Goal: Information Seeking & Learning: Learn about a topic

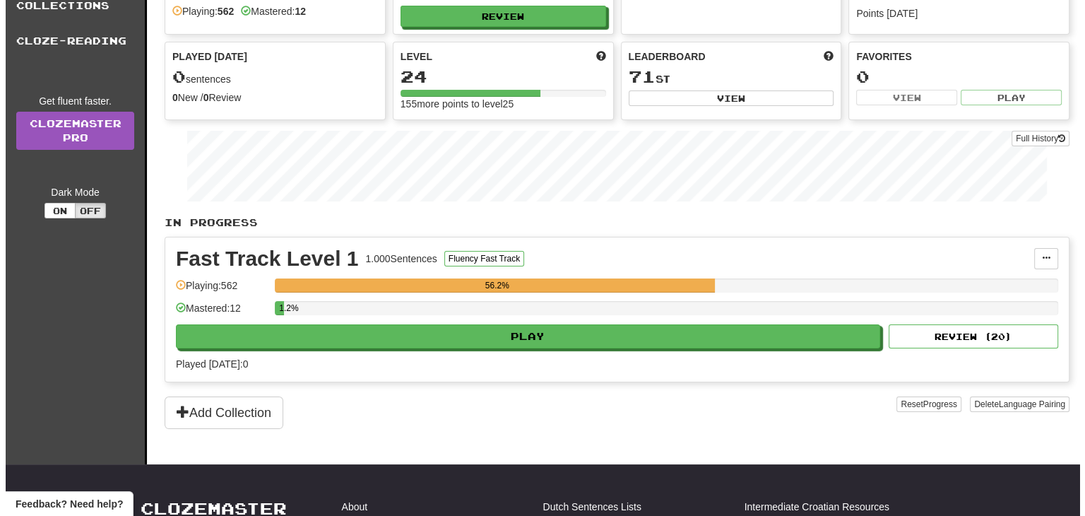
scroll to position [141, 0]
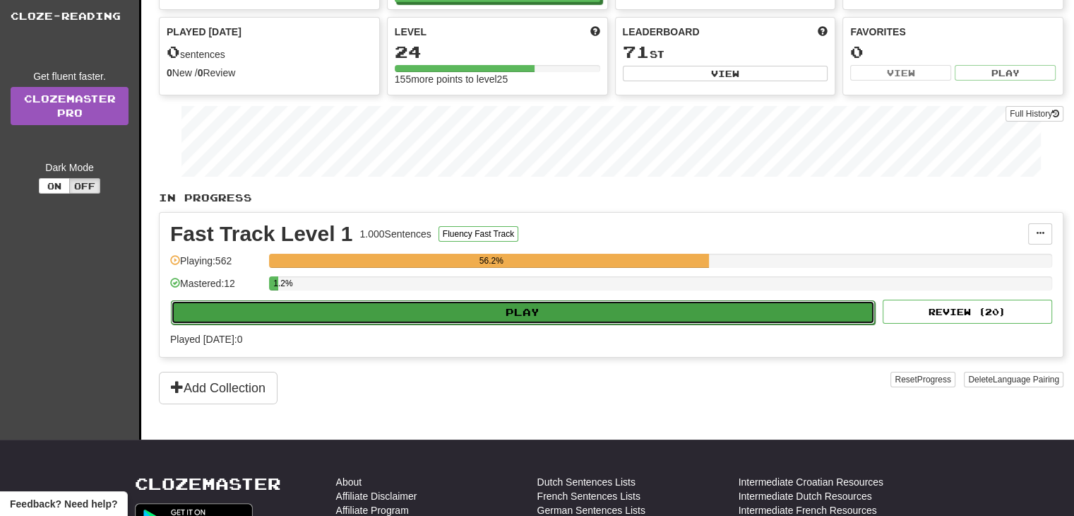
click at [542, 313] on button "Play" at bounding box center [523, 312] width 704 height 24
select select "**"
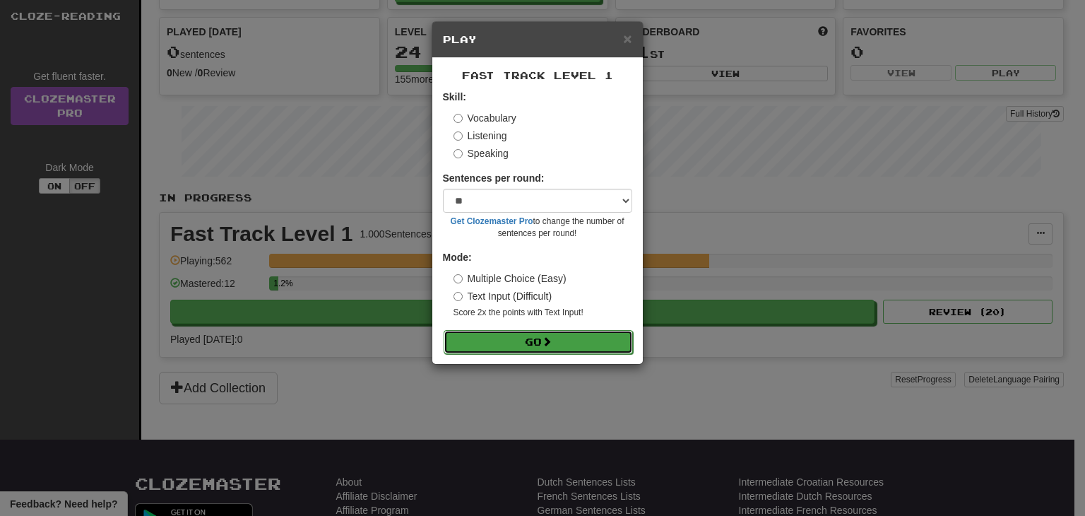
click at [541, 338] on button "Go" at bounding box center [538, 342] width 189 height 24
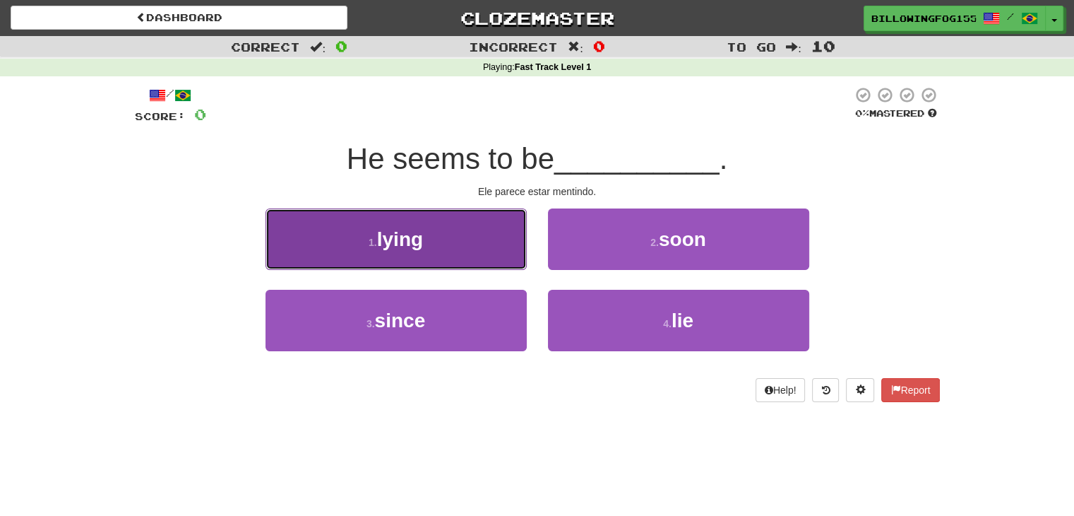
click at [395, 240] on span "lying" at bounding box center [400, 239] width 46 height 22
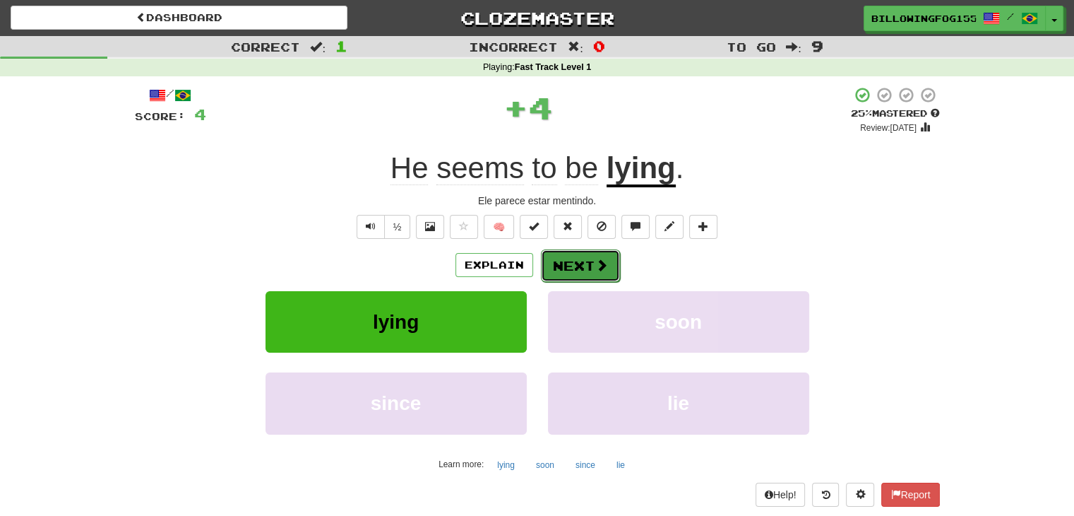
click at [589, 266] on button "Next" at bounding box center [580, 265] width 79 height 32
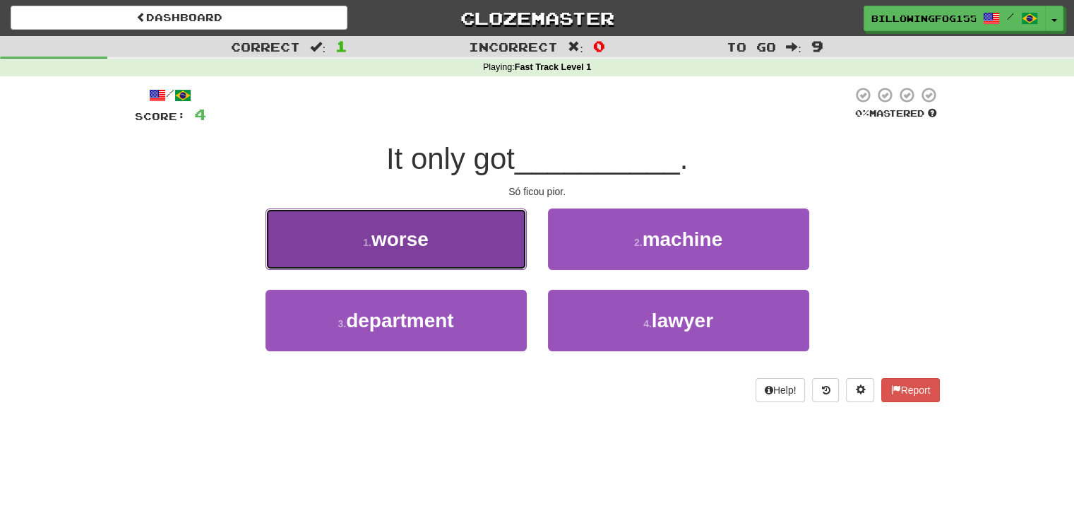
click at [401, 235] on span "worse" at bounding box center [399, 239] width 57 height 22
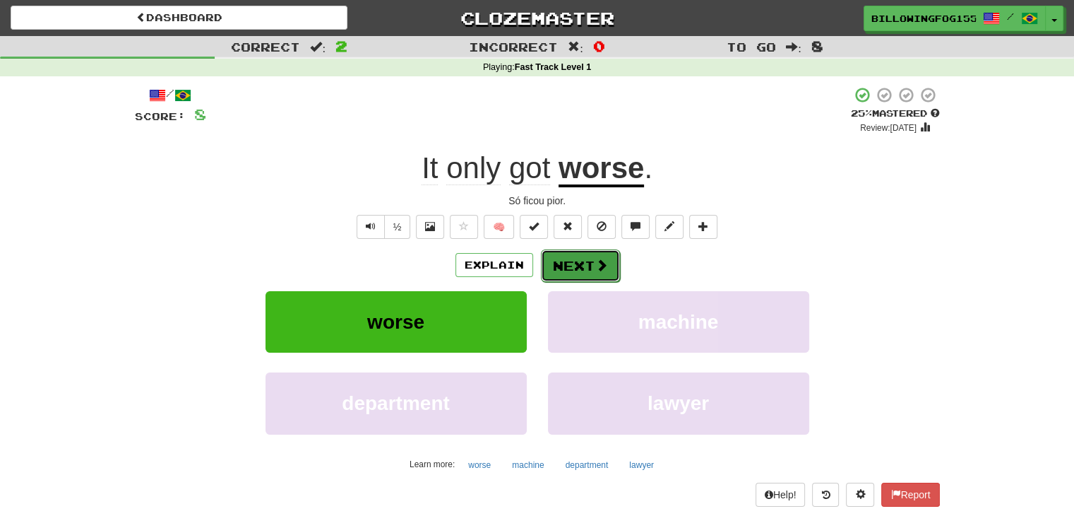
click at [590, 261] on button "Next" at bounding box center [580, 265] width 79 height 32
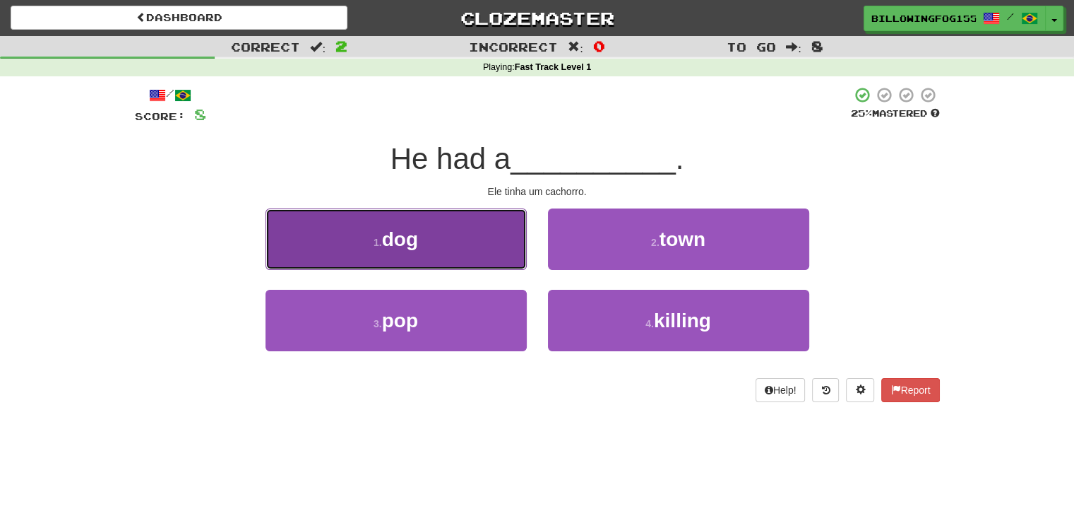
click at [431, 236] on button "1 . dog" at bounding box center [396, 238] width 261 height 61
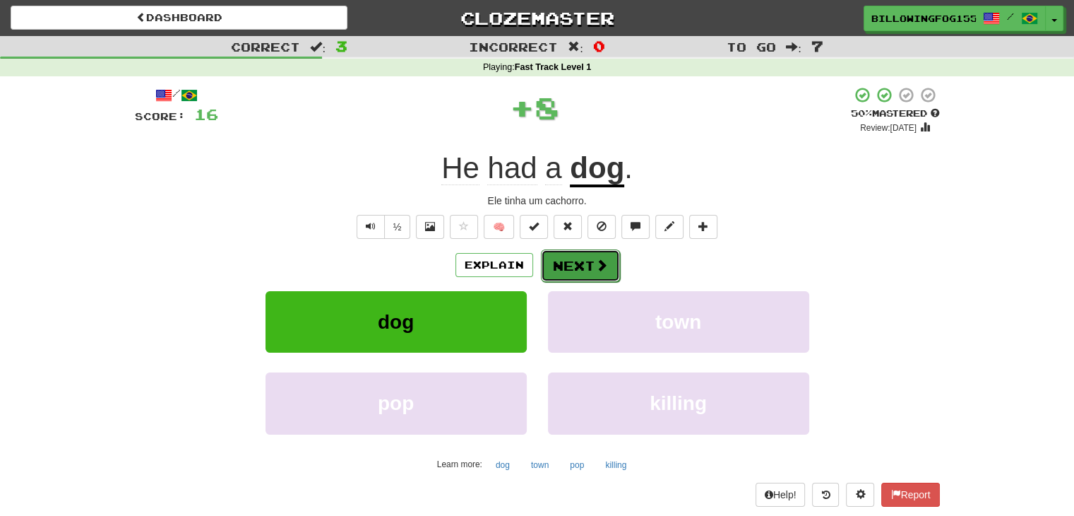
click at [549, 266] on button "Next" at bounding box center [580, 265] width 79 height 32
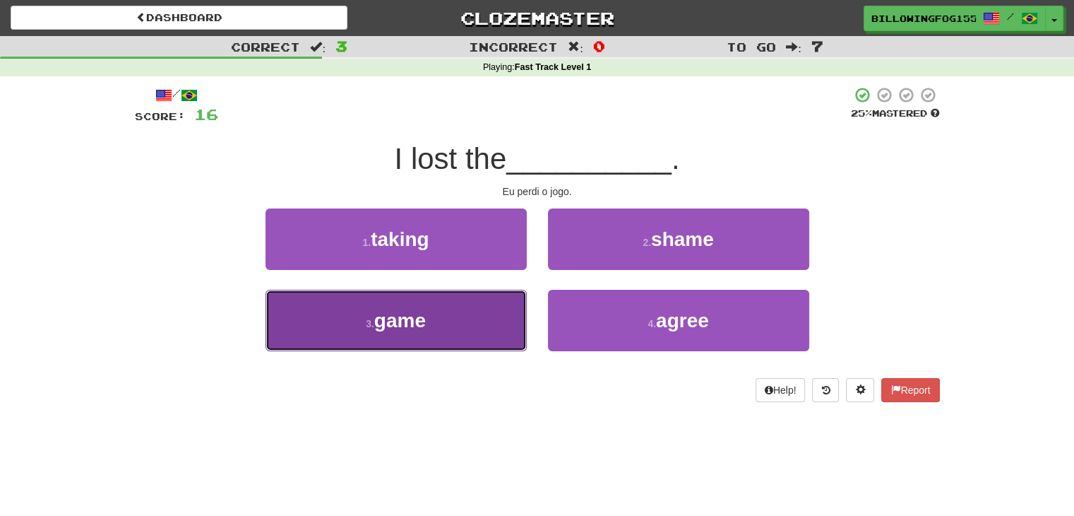
click at [366, 326] on small "3 ." at bounding box center [370, 323] width 8 height 11
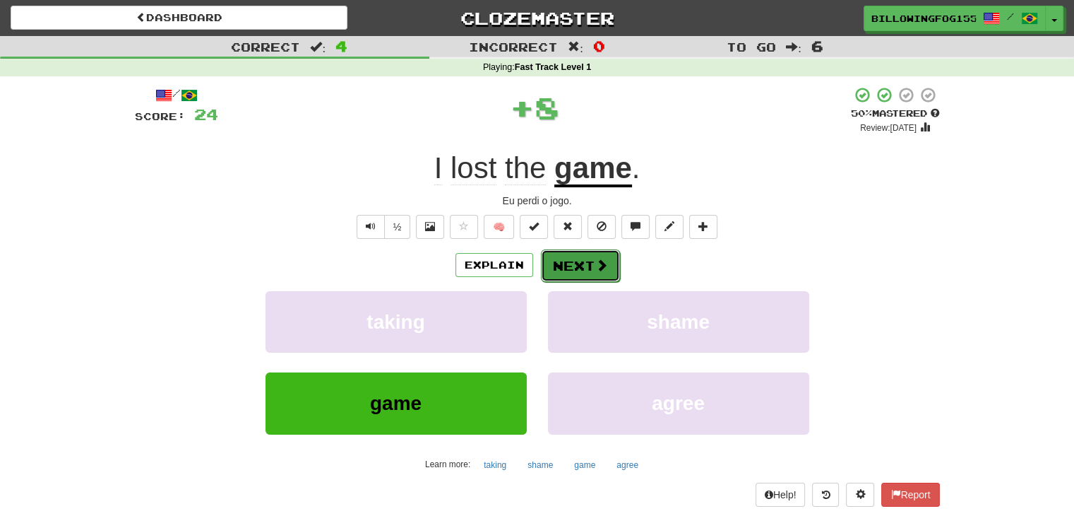
click at [579, 266] on button "Next" at bounding box center [580, 265] width 79 height 32
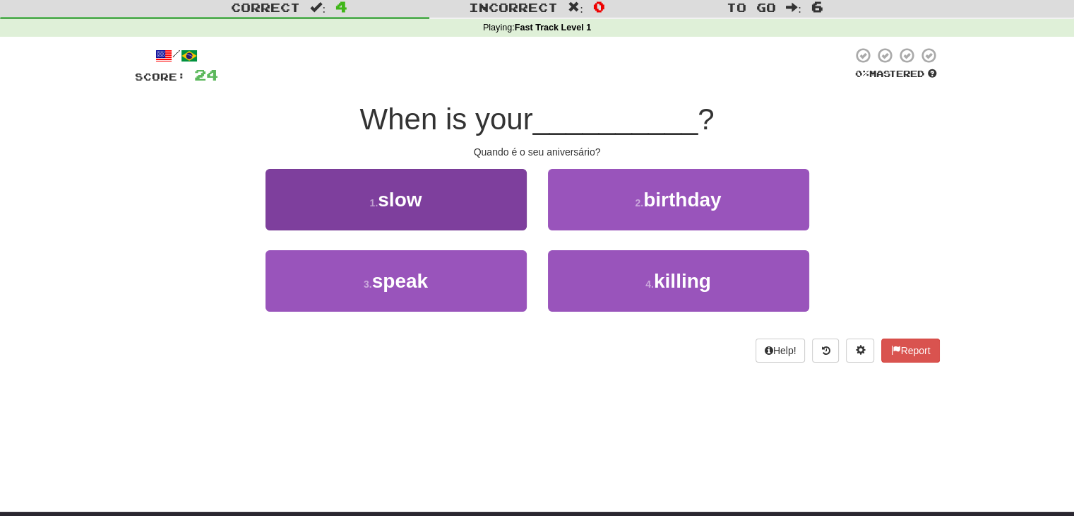
scroll to position [71, 0]
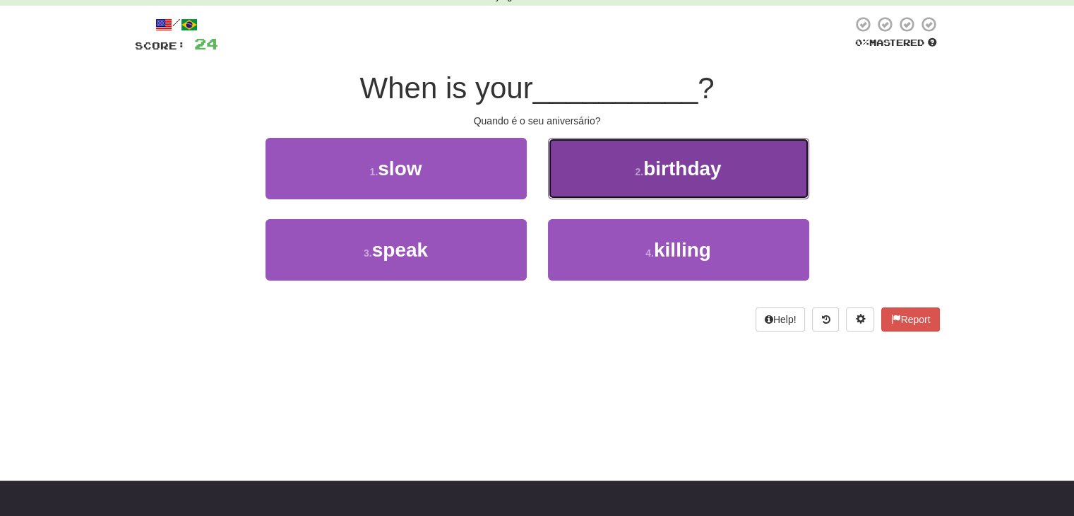
click at [698, 170] on span "birthday" at bounding box center [682, 168] width 78 height 22
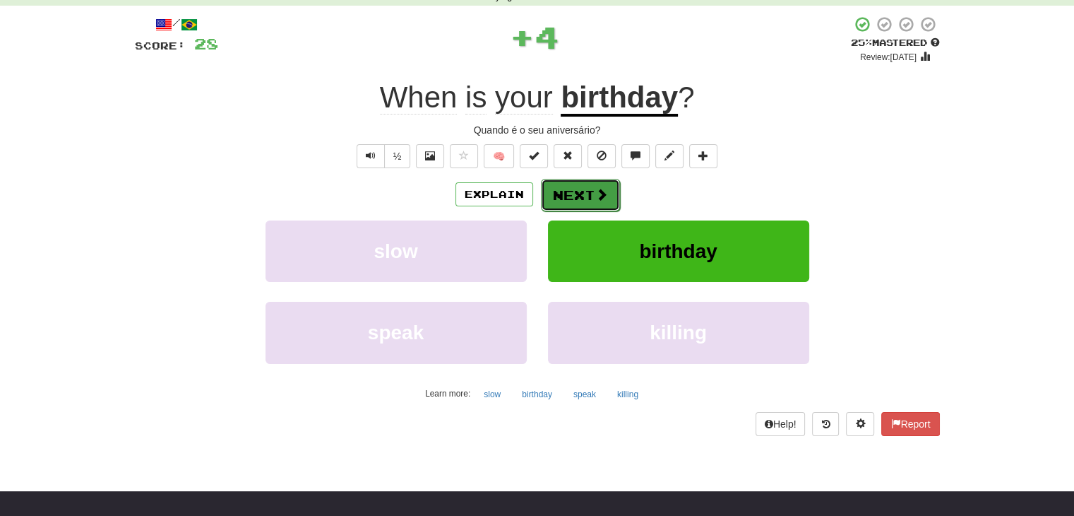
click at [565, 185] on button "Next" at bounding box center [580, 195] width 79 height 32
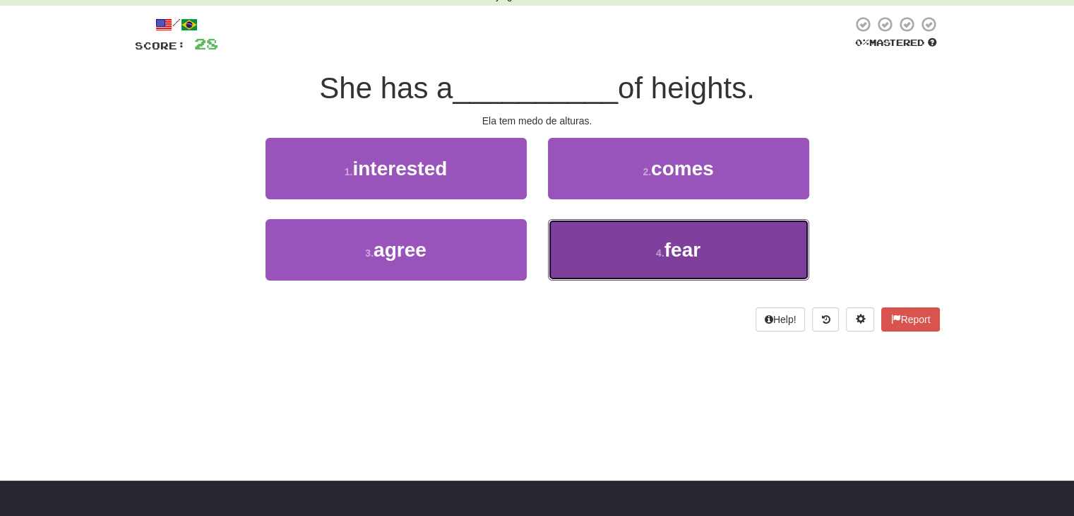
click at [668, 258] on span "fear" at bounding box center [683, 250] width 36 height 22
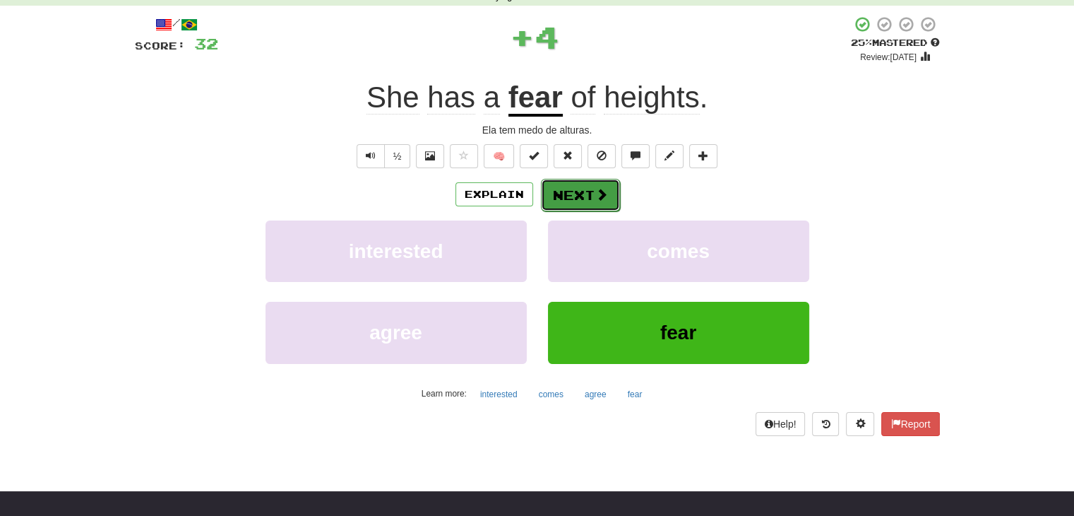
click at [593, 193] on button "Next" at bounding box center [580, 195] width 79 height 32
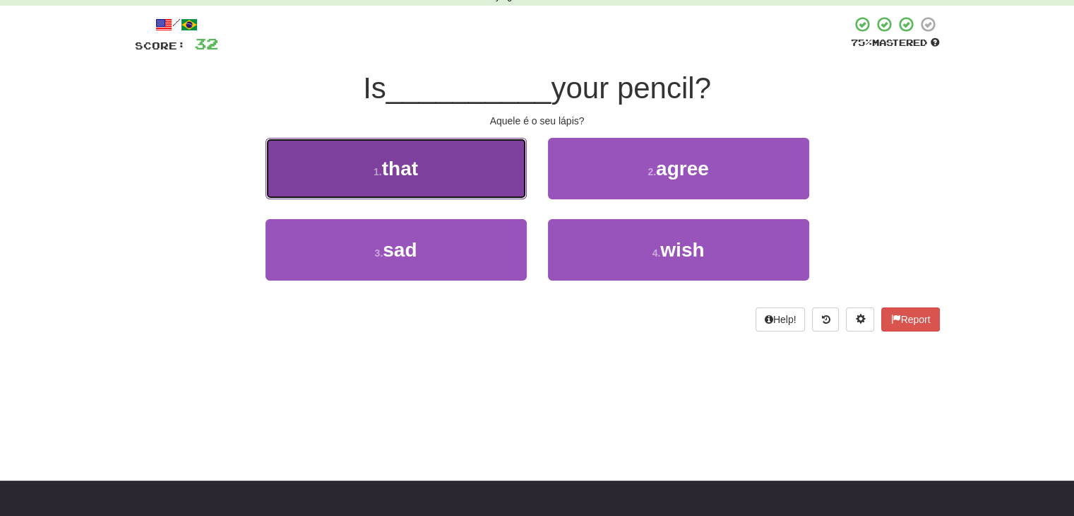
click at [415, 162] on span "that" at bounding box center [400, 168] width 36 height 22
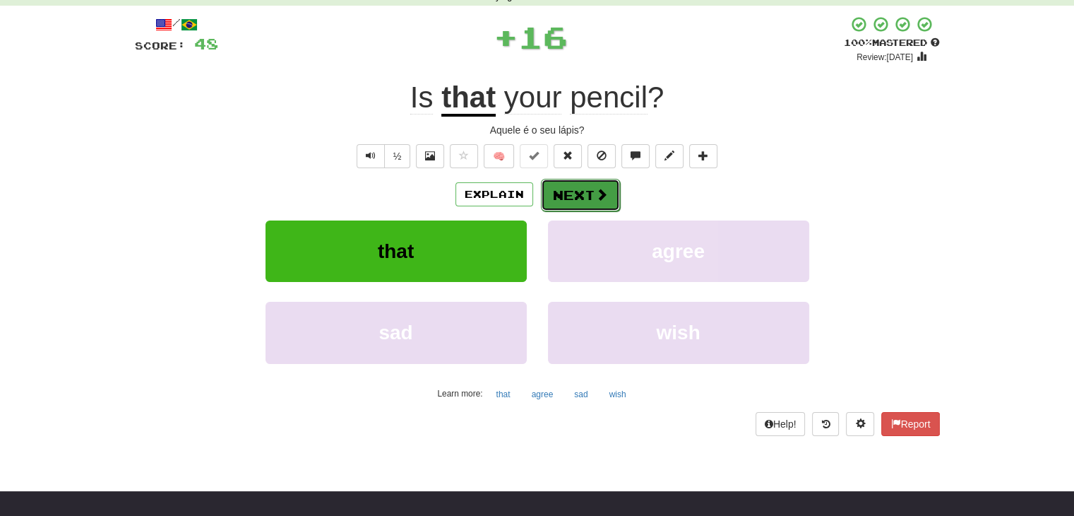
click at [582, 199] on button "Next" at bounding box center [580, 195] width 79 height 32
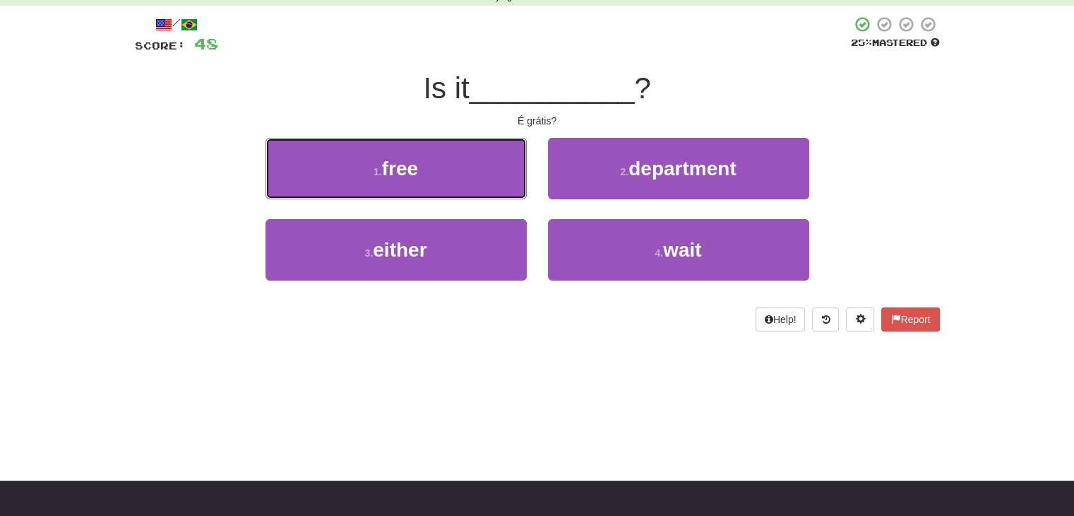
click at [412, 155] on button "1 . free" at bounding box center [396, 168] width 261 height 61
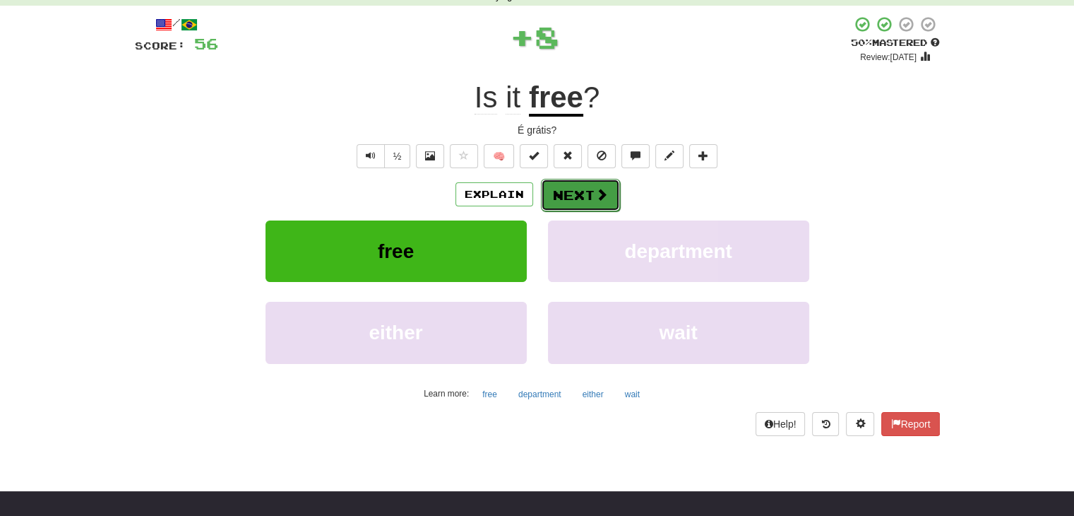
click at [557, 196] on button "Next" at bounding box center [580, 195] width 79 height 32
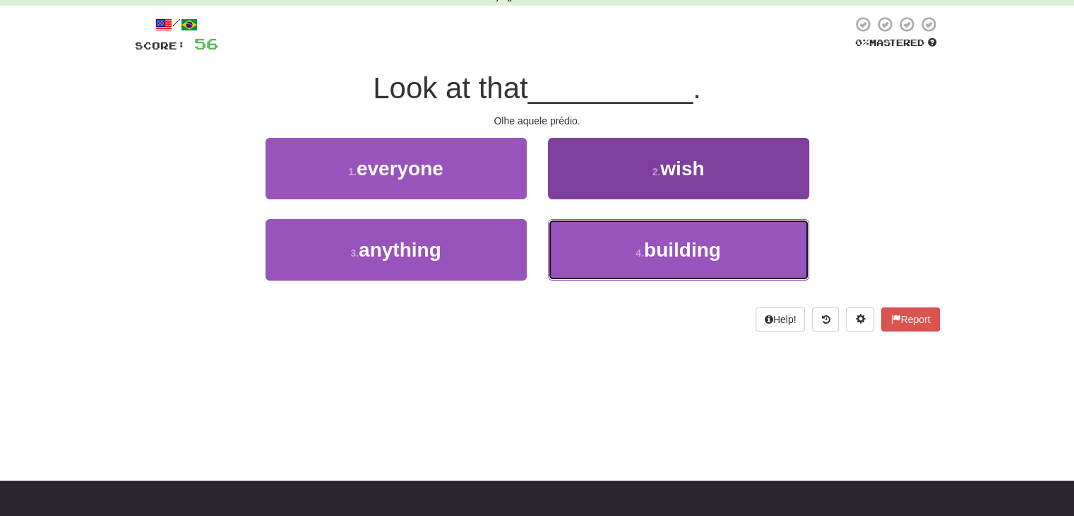
drag, startPoint x: 729, startPoint y: 260, endPoint x: 720, endPoint y: 262, distance: 8.7
click at [728, 260] on button "4 . building" at bounding box center [678, 249] width 261 height 61
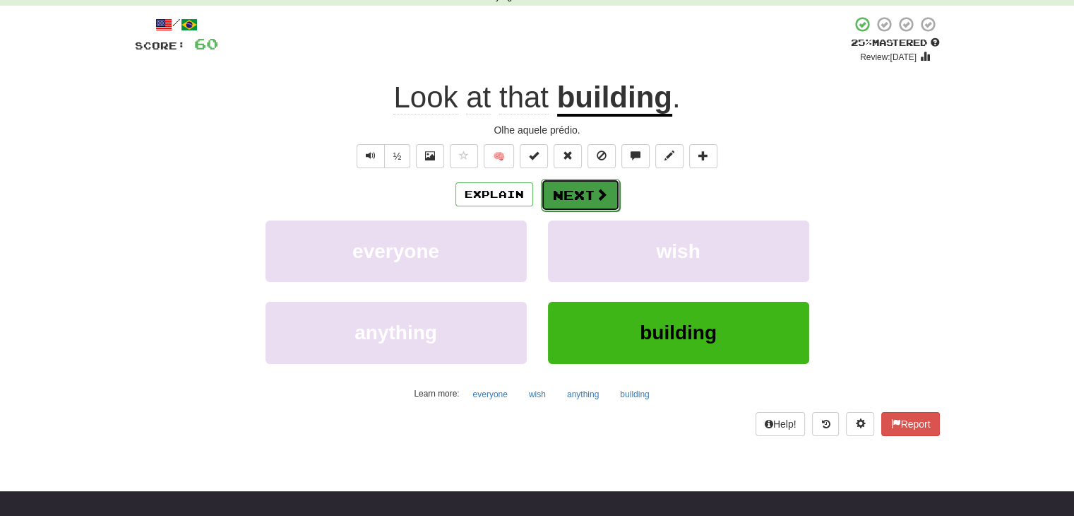
click at [573, 189] on button "Next" at bounding box center [580, 195] width 79 height 32
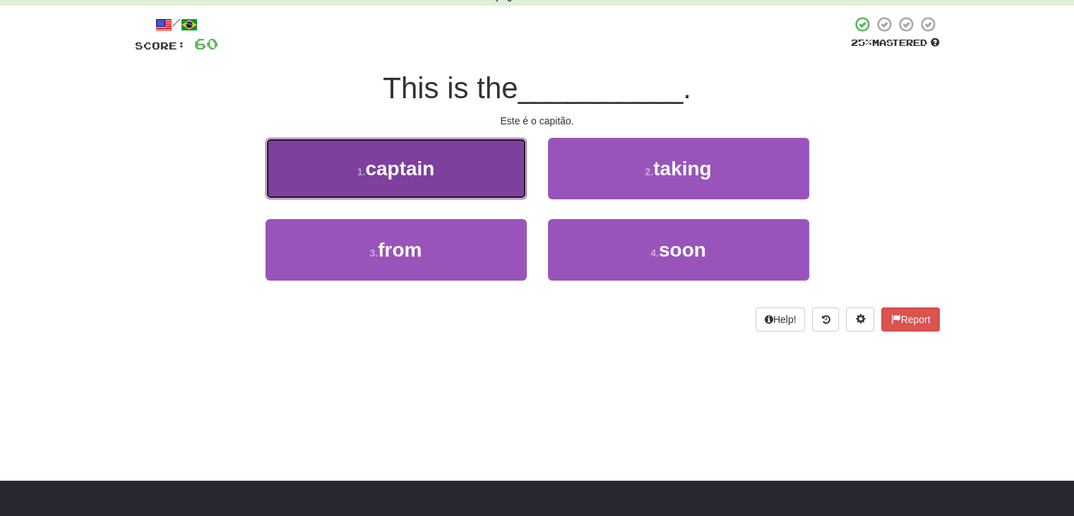
click at [349, 166] on button "1 . captain" at bounding box center [396, 168] width 261 height 61
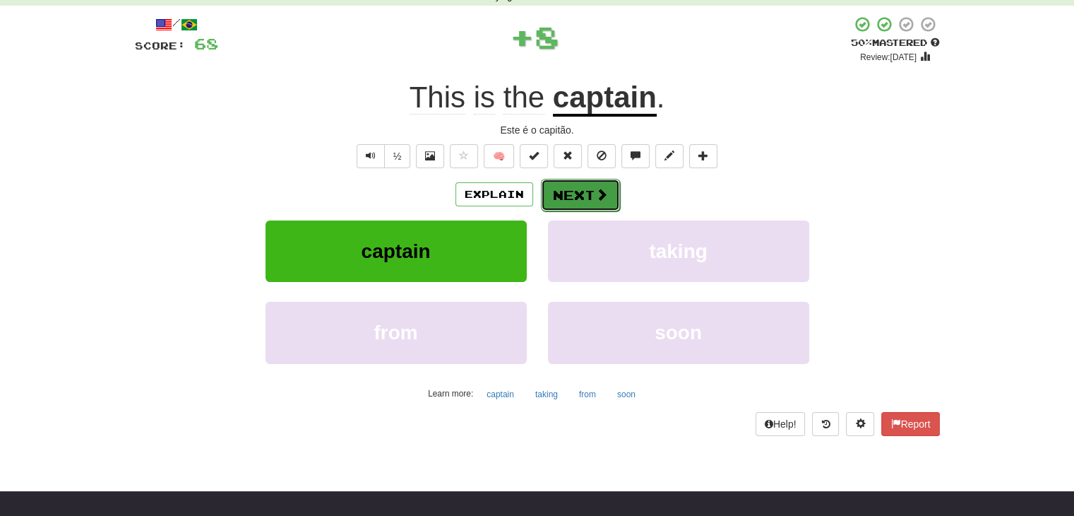
click at [562, 204] on button "Next" at bounding box center [580, 195] width 79 height 32
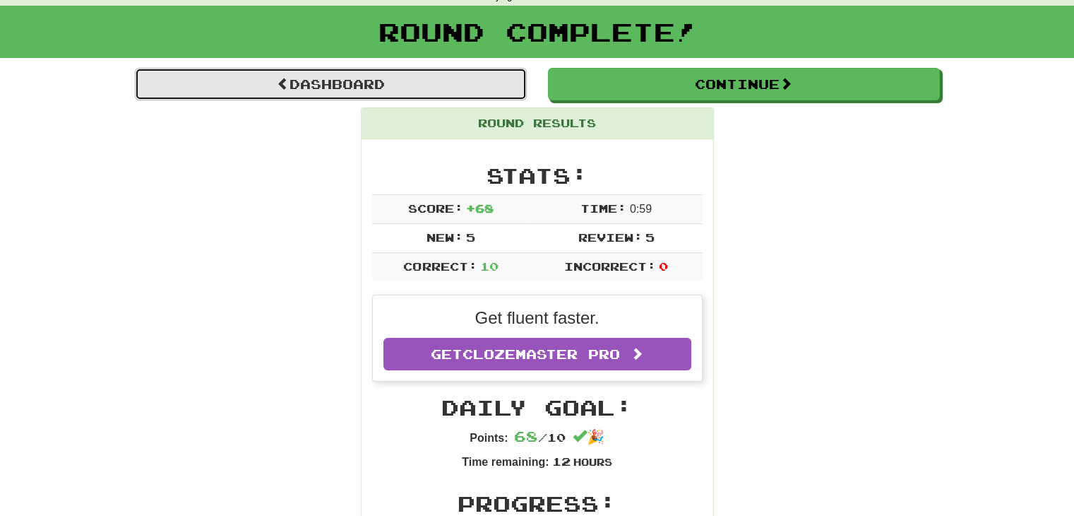
click at [351, 73] on link "Dashboard" at bounding box center [331, 84] width 392 height 32
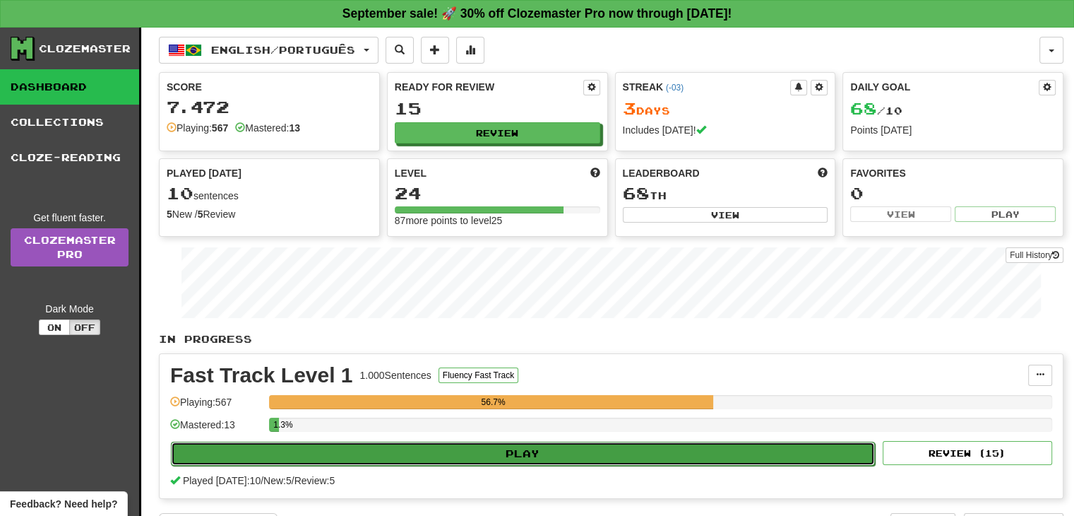
click at [486, 459] on button "Play" at bounding box center [523, 453] width 704 height 24
select select "**"
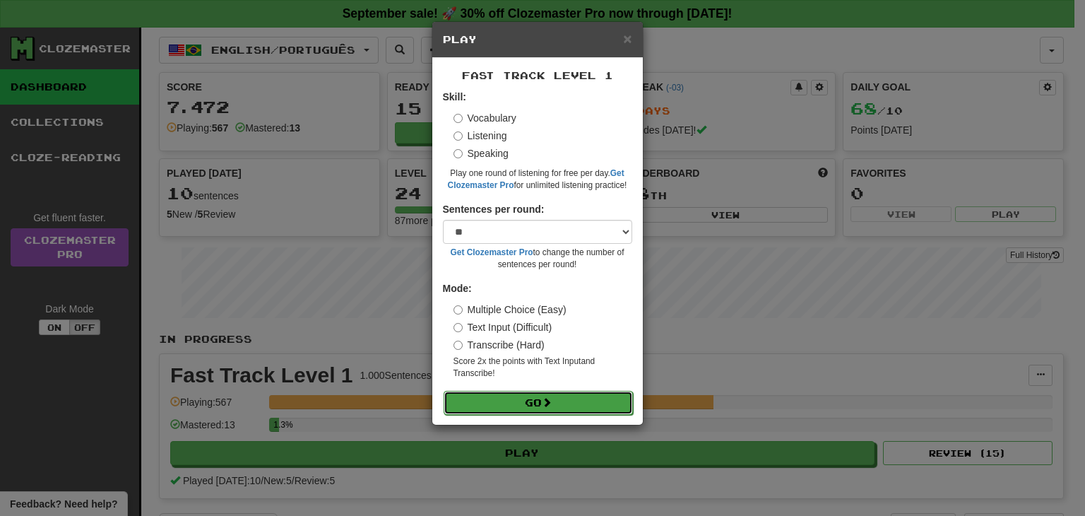
click at [544, 402] on button "Go" at bounding box center [538, 403] width 189 height 24
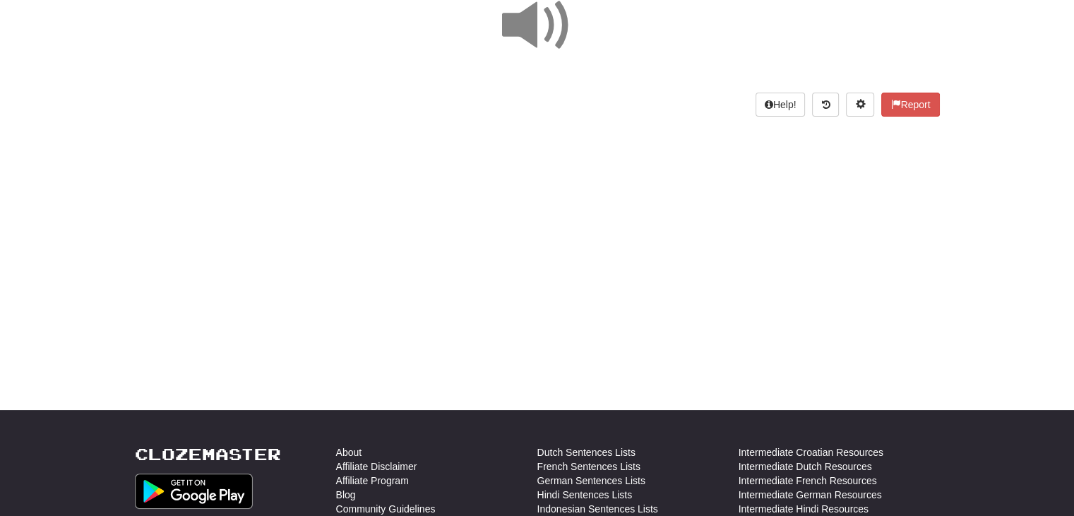
scroll to position [71, 0]
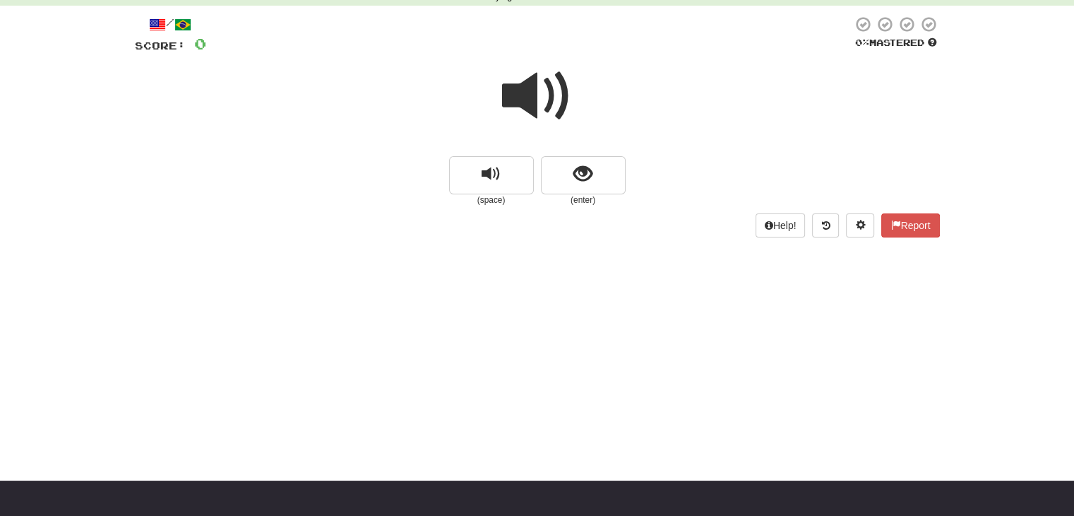
click at [540, 93] on span at bounding box center [537, 96] width 71 height 71
click at [537, 91] on span at bounding box center [537, 96] width 71 height 71
click at [534, 94] on span at bounding box center [537, 96] width 71 height 71
click at [583, 179] on span "show sentence" at bounding box center [582, 174] width 19 height 19
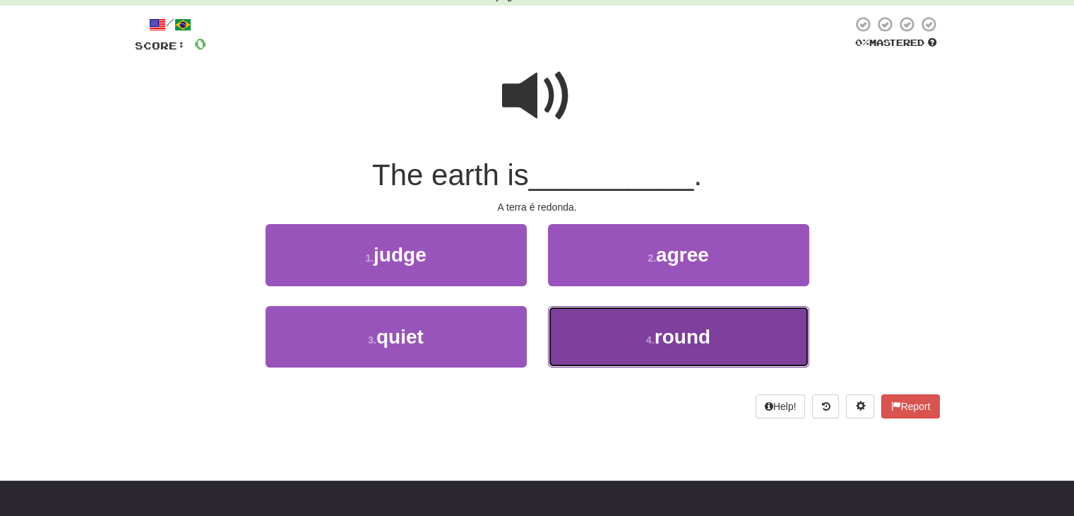
click at [665, 331] on span "round" at bounding box center [683, 337] width 56 height 22
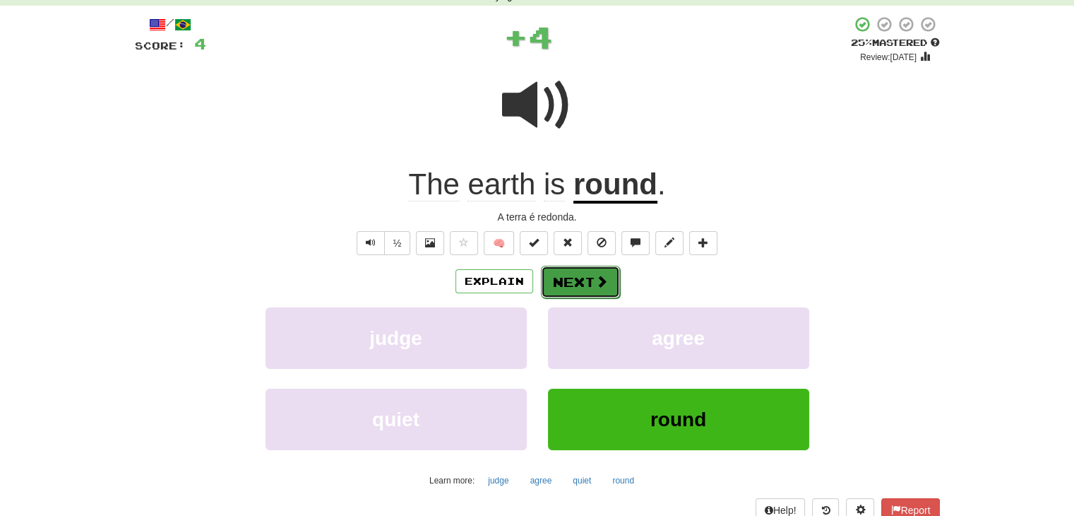
click at [569, 274] on button "Next" at bounding box center [580, 282] width 79 height 32
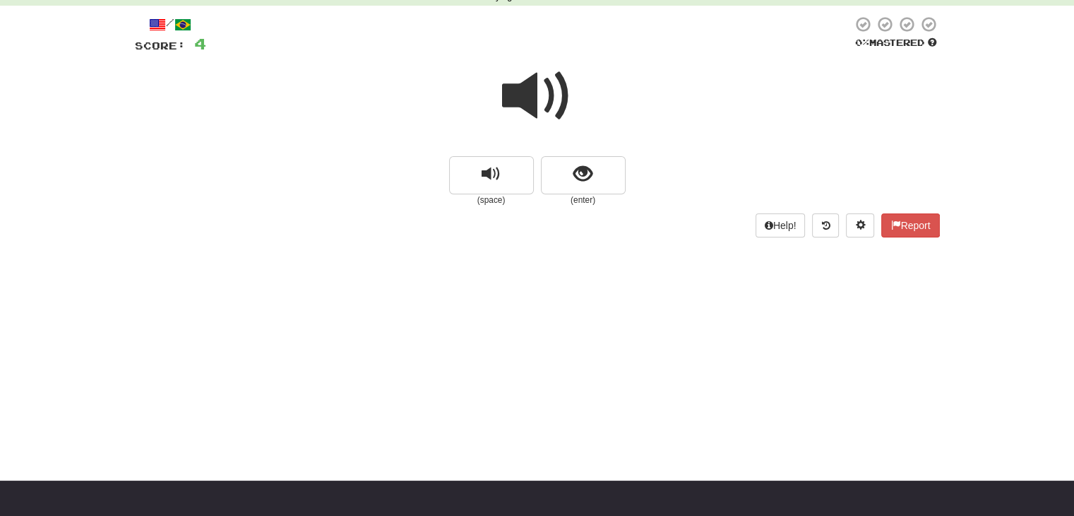
click at [530, 87] on span at bounding box center [537, 96] width 71 height 71
drag, startPoint x: 489, startPoint y: 170, endPoint x: 473, endPoint y: 171, distance: 15.6
click at [489, 170] on span "replay audio" at bounding box center [491, 174] width 19 height 19
click at [488, 170] on span "replay audio" at bounding box center [491, 174] width 19 height 19
click at [597, 184] on button "show sentence" at bounding box center [583, 175] width 85 height 38
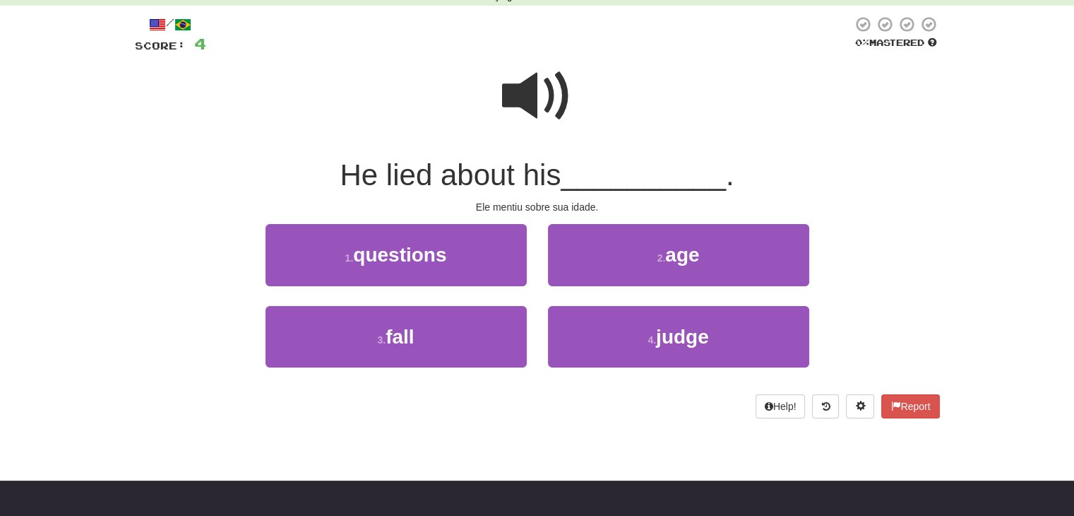
click at [533, 75] on span at bounding box center [537, 96] width 71 height 71
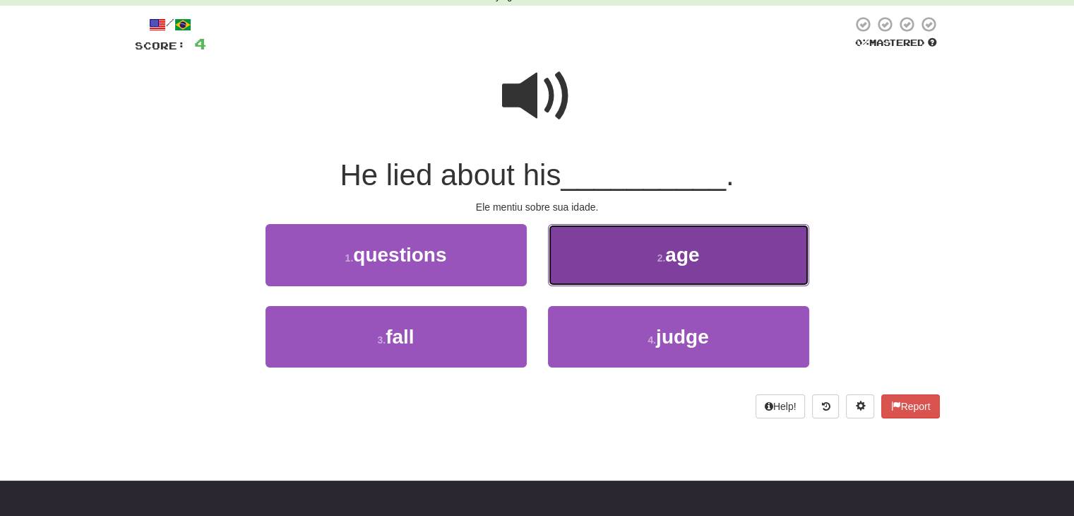
click at [686, 249] on span "age" at bounding box center [682, 255] width 34 height 22
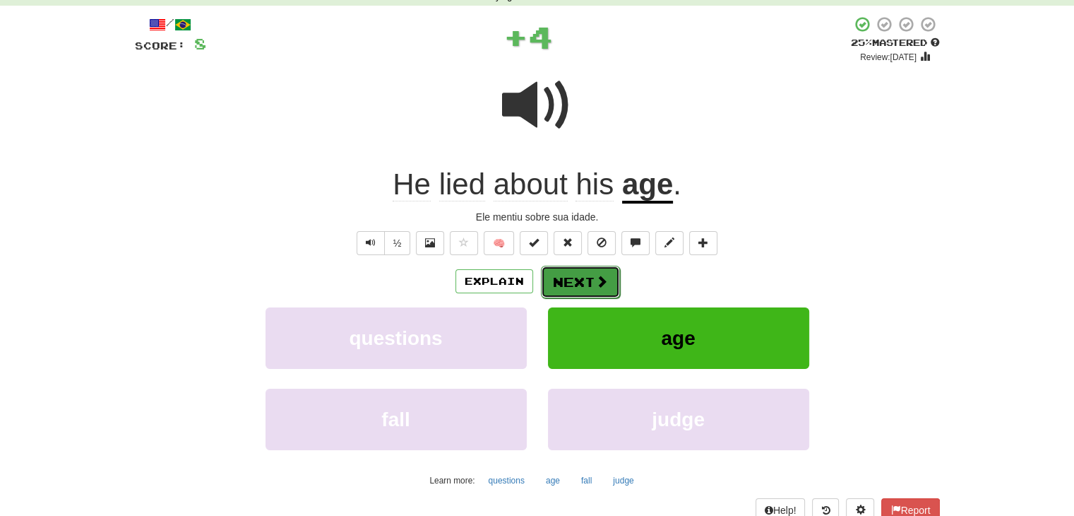
click at [577, 278] on button "Next" at bounding box center [580, 282] width 79 height 32
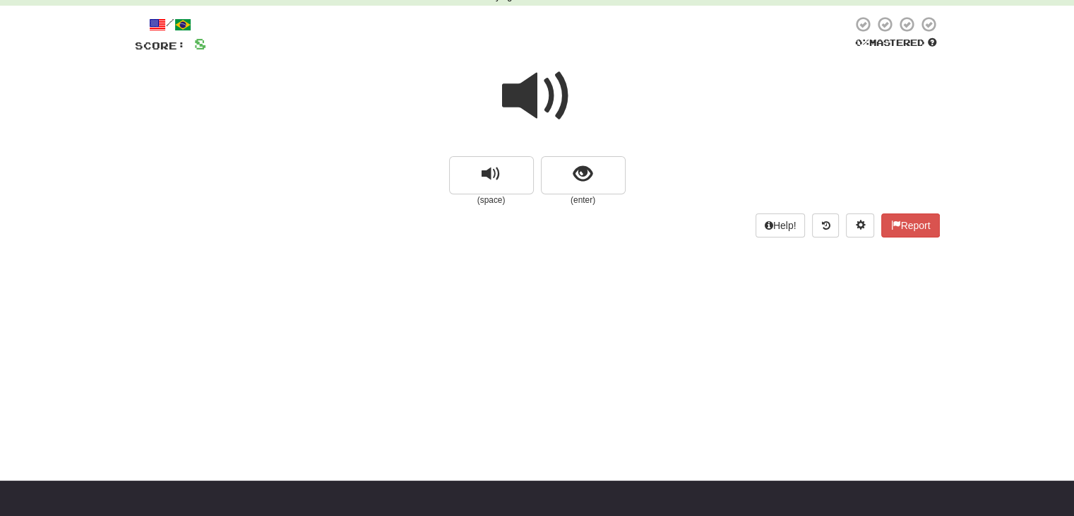
click at [542, 102] on span at bounding box center [537, 96] width 71 height 71
click at [559, 177] on button "show sentence" at bounding box center [583, 175] width 85 height 38
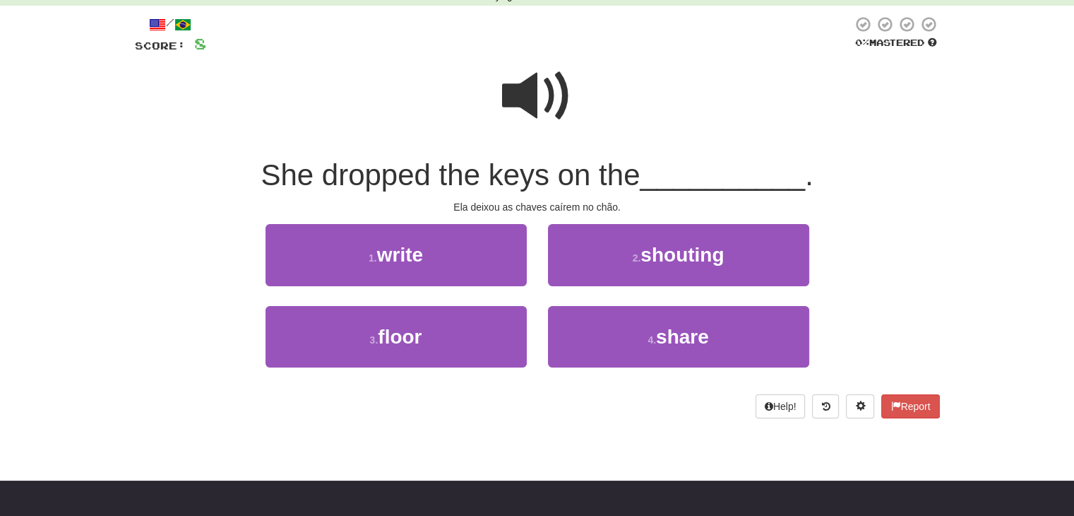
click at [529, 83] on span at bounding box center [537, 96] width 71 height 71
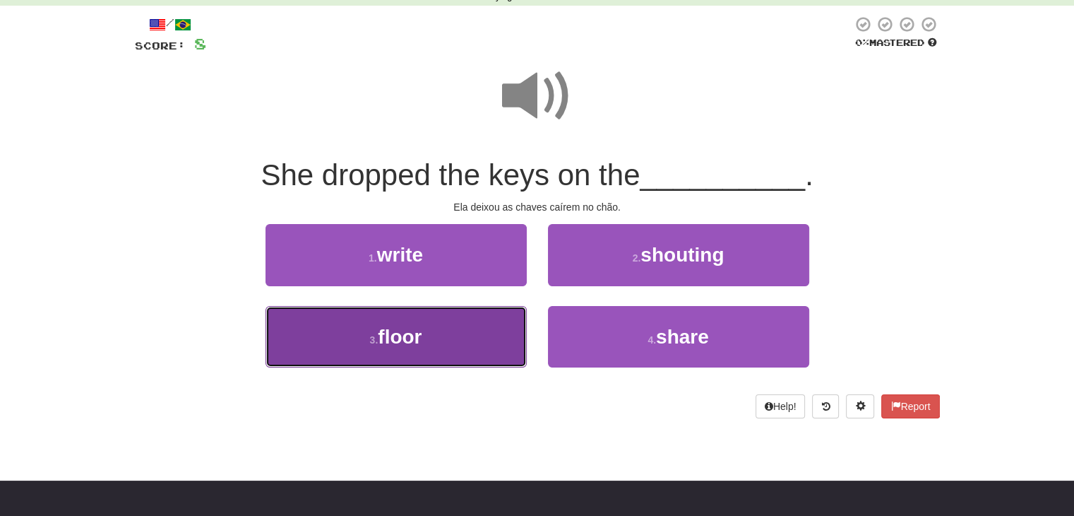
click at [400, 328] on span "floor" at bounding box center [400, 337] width 44 height 22
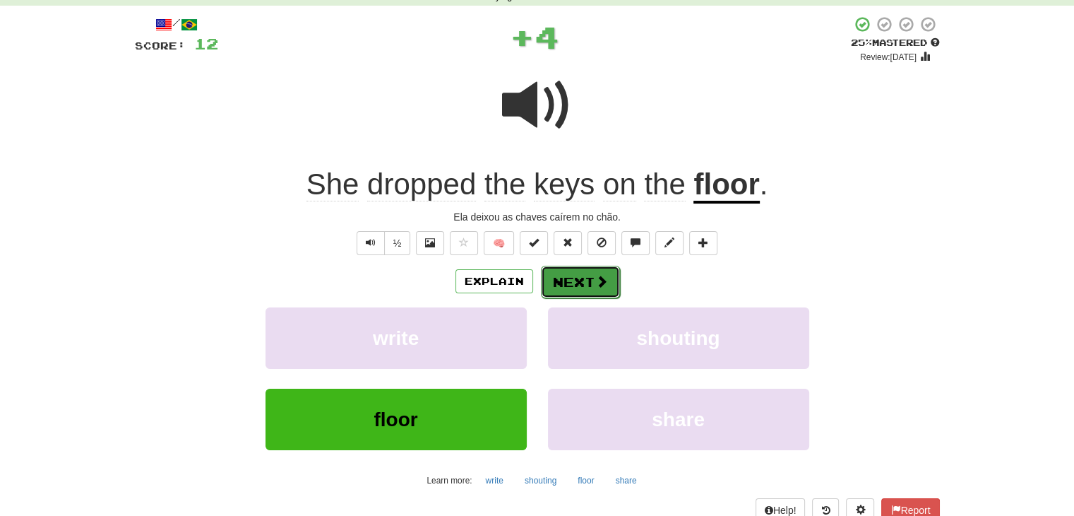
click at [595, 280] on span at bounding box center [601, 281] width 13 height 13
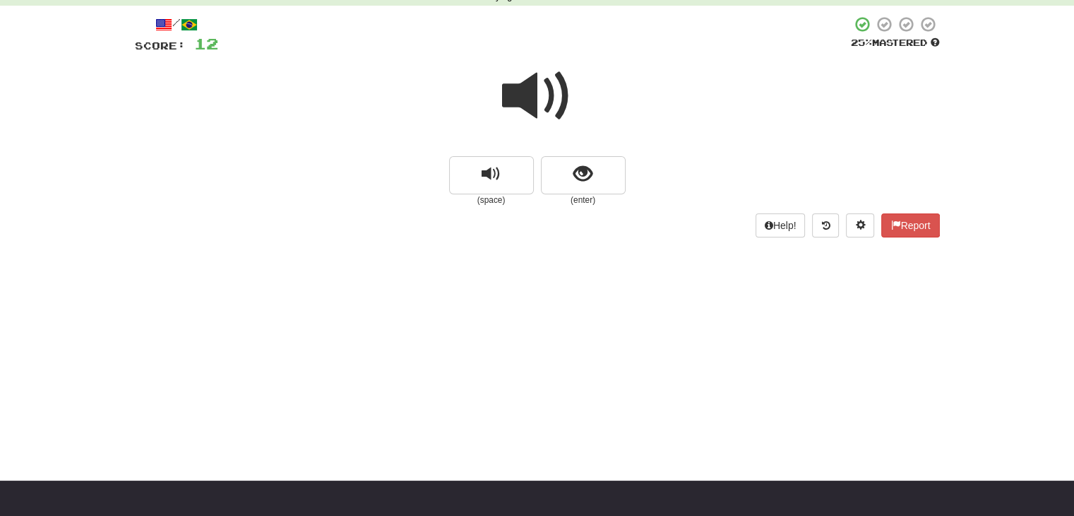
click at [558, 86] on span at bounding box center [537, 96] width 71 height 71
click at [576, 176] on span "show sentence" at bounding box center [582, 174] width 19 height 19
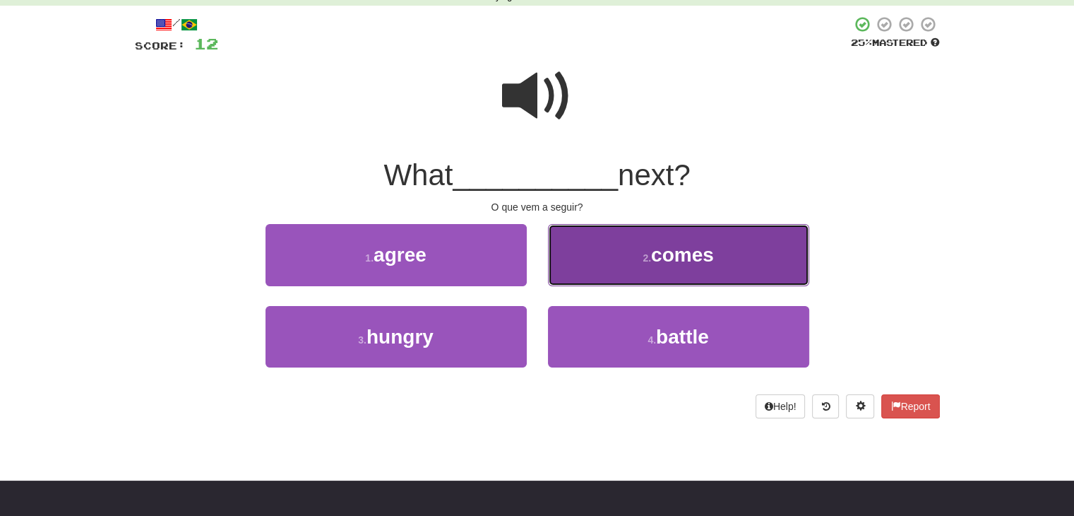
click at [648, 241] on button "2 . comes" at bounding box center [678, 254] width 261 height 61
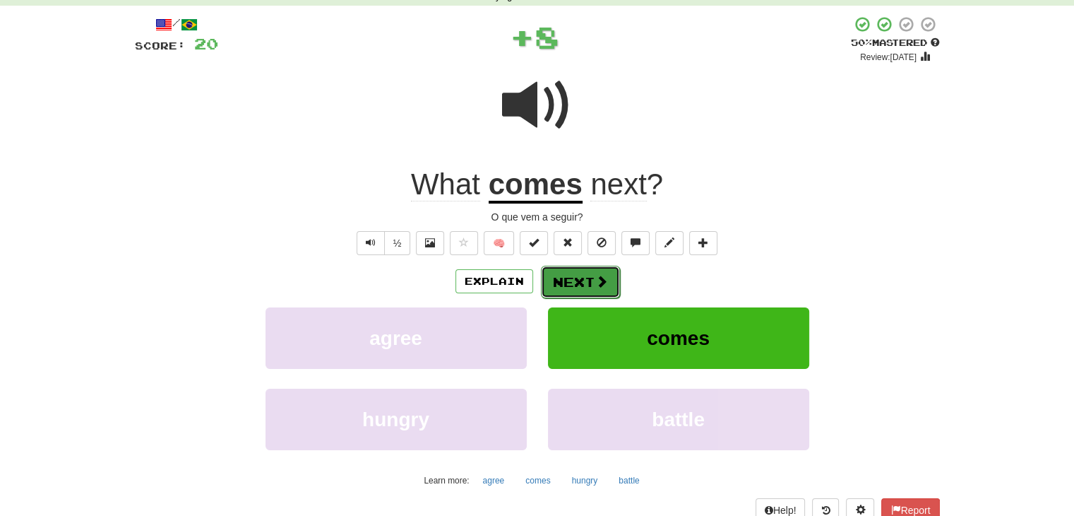
click at [565, 274] on button "Next" at bounding box center [580, 282] width 79 height 32
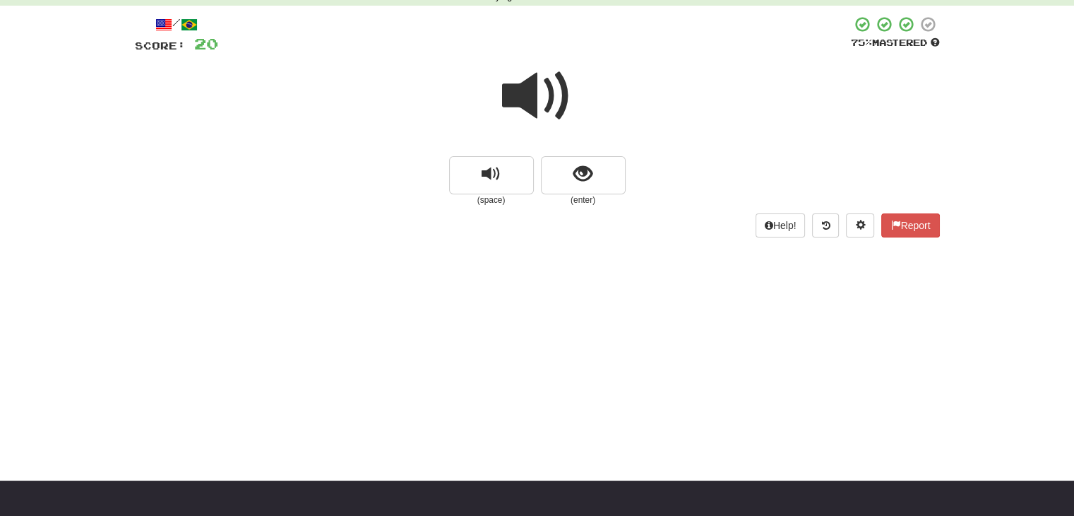
click at [532, 102] on span at bounding box center [537, 96] width 71 height 71
click at [534, 85] on span at bounding box center [537, 96] width 71 height 71
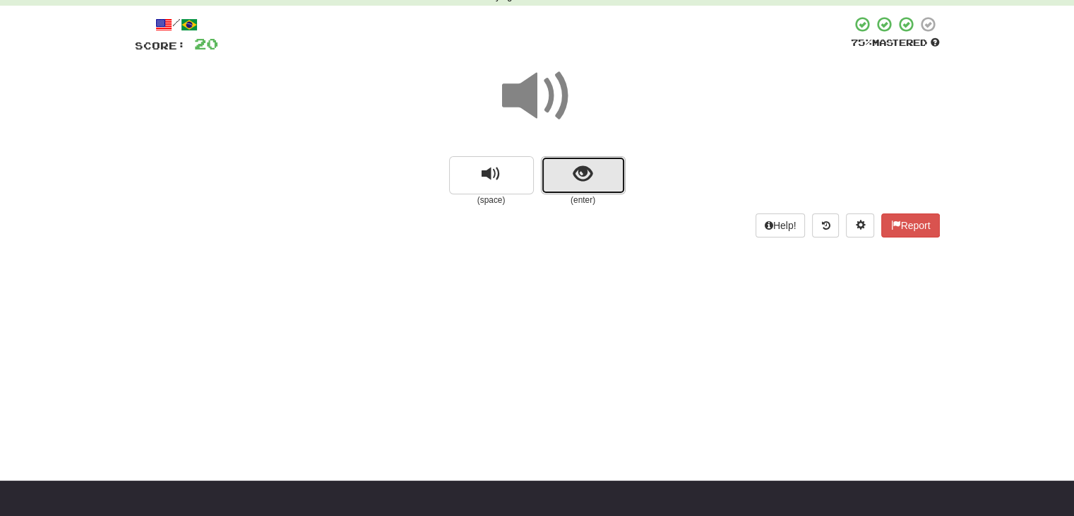
click at [588, 172] on span "show sentence" at bounding box center [582, 174] width 19 height 19
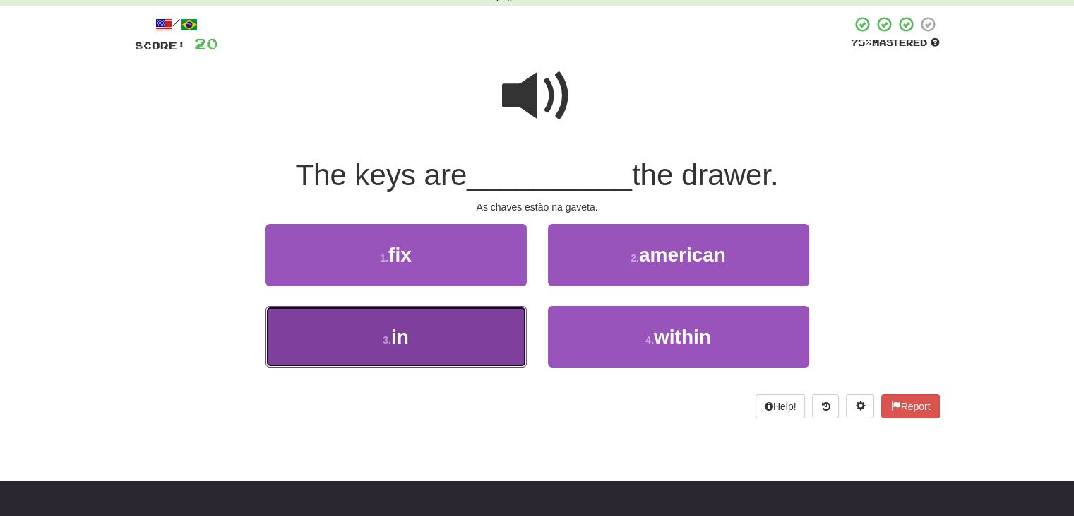
click at [418, 327] on button "3 . in" at bounding box center [396, 336] width 261 height 61
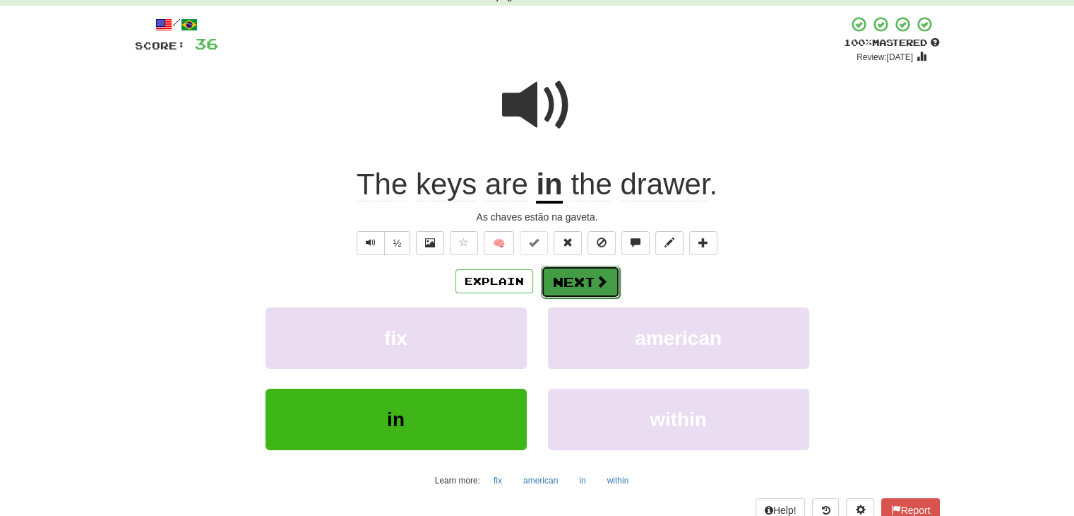
click at [568, 283] on button "Next" at bounding box center [580, 282] width 79 height 32
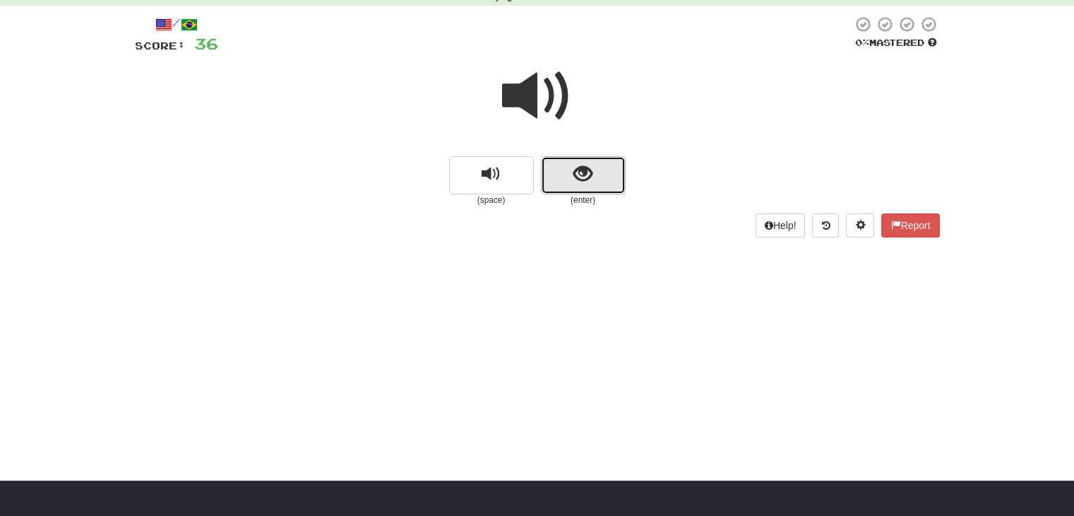
click at [593, 184] on button "show sentence" at bounding box center [583, 175] width 85 height 38
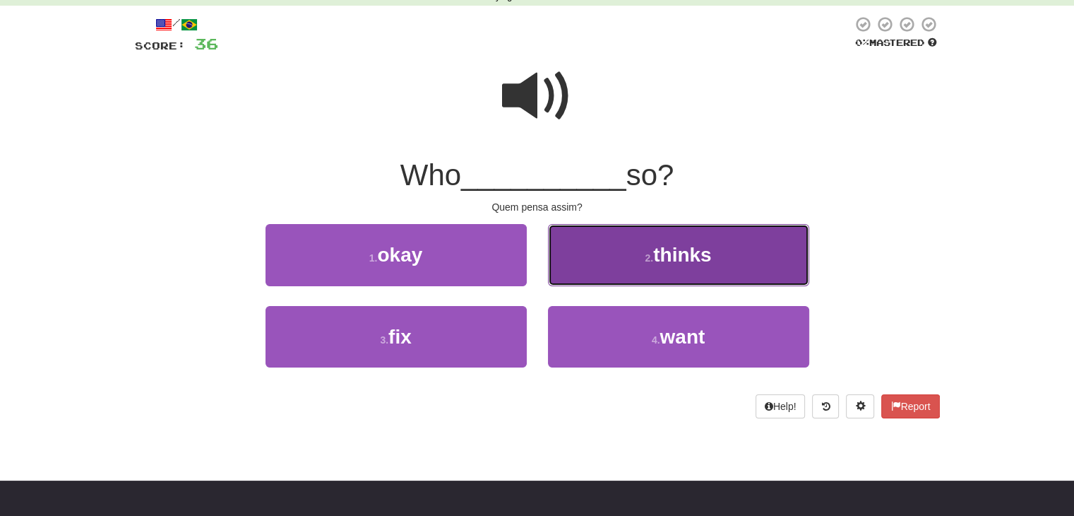
click at [682, 260] on span "thinks" at bounding box center [682, 255] width 58 height 22
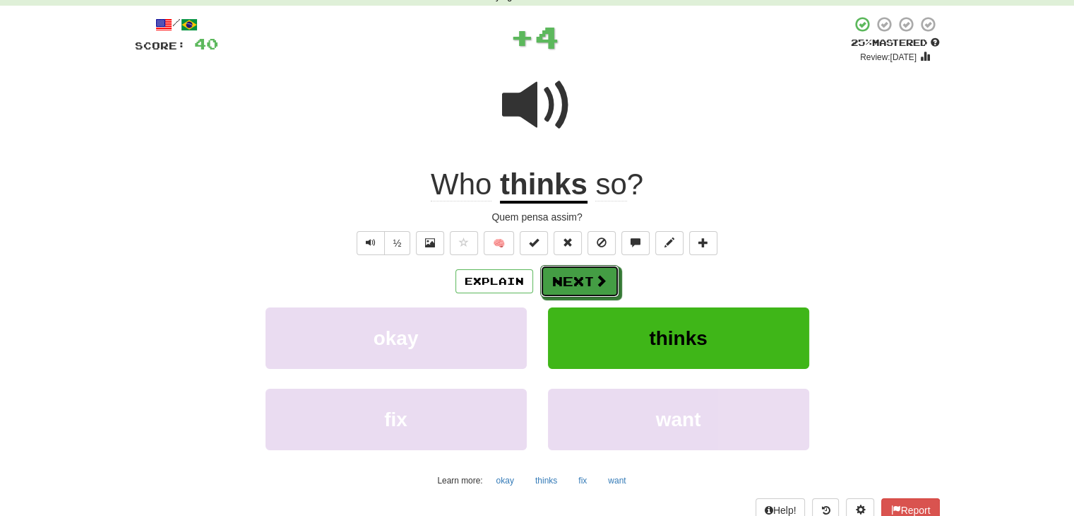
drag, startPoint x: 585, startPoint y: 280, endPoint x: 499, endPoint y: 263, distance: 87.7
click at [585, 280] on button "Next" at bounding box center [579, 281] width 79 height 32
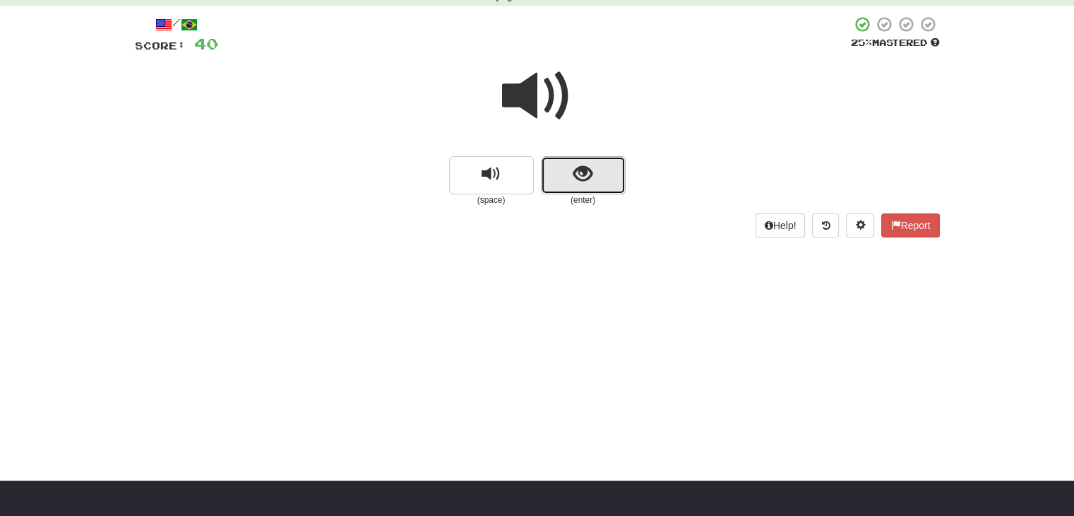
click at [587, 182] on span "show sentence" at bounding box center [582, 174] width 19 height 19
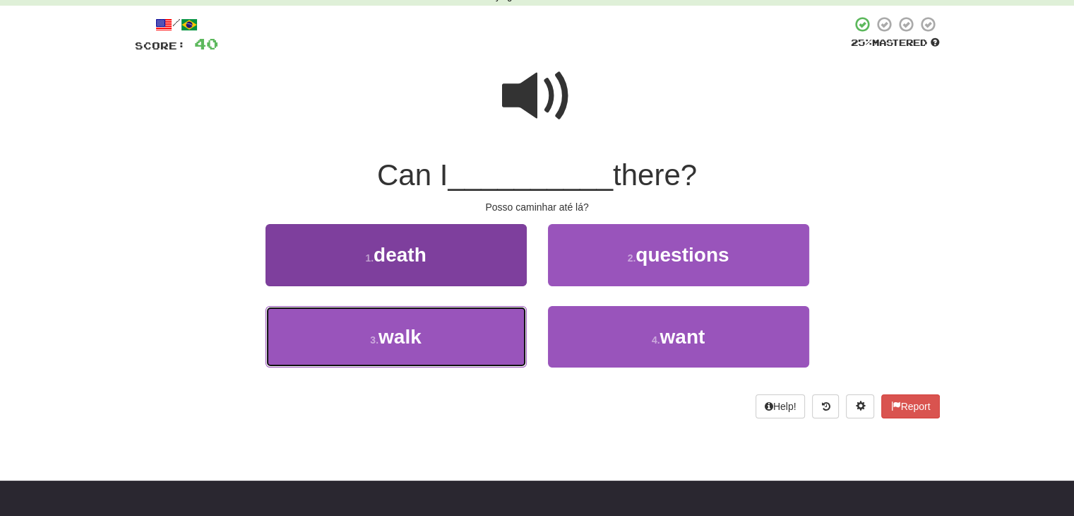
click at [384, 351] on button "3 . walk" at bounding box center [396, 336] width 261 height 61
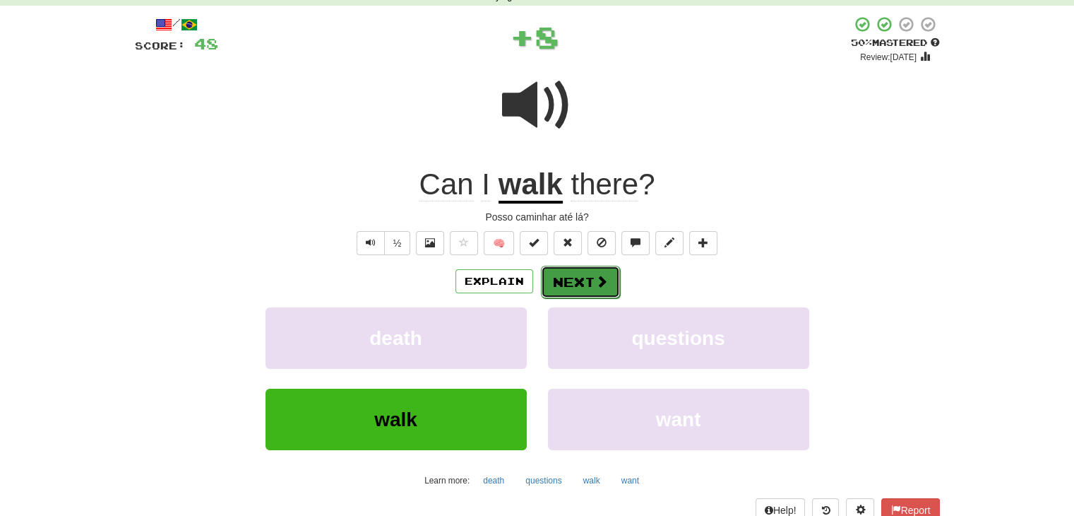
click at [599, 278] on span at bounding box center [601, 281] width 13 height 13
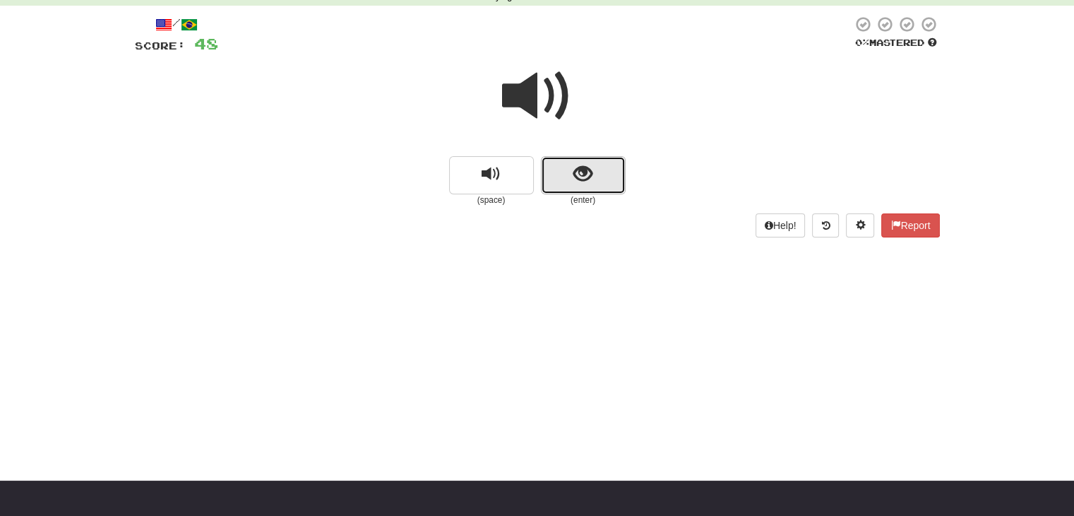
click at [575, 170] on span "show sentence" at bounding box center [582, 174] width 19 height 19
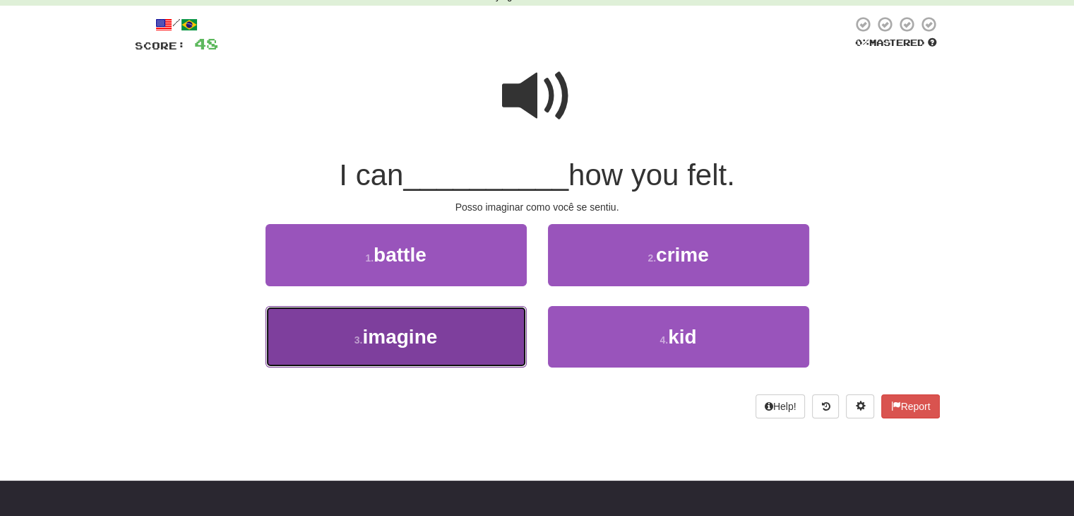
click at [408, 321] on button "3 . imagine" at bounding box center [396, 336] width 261 height 61
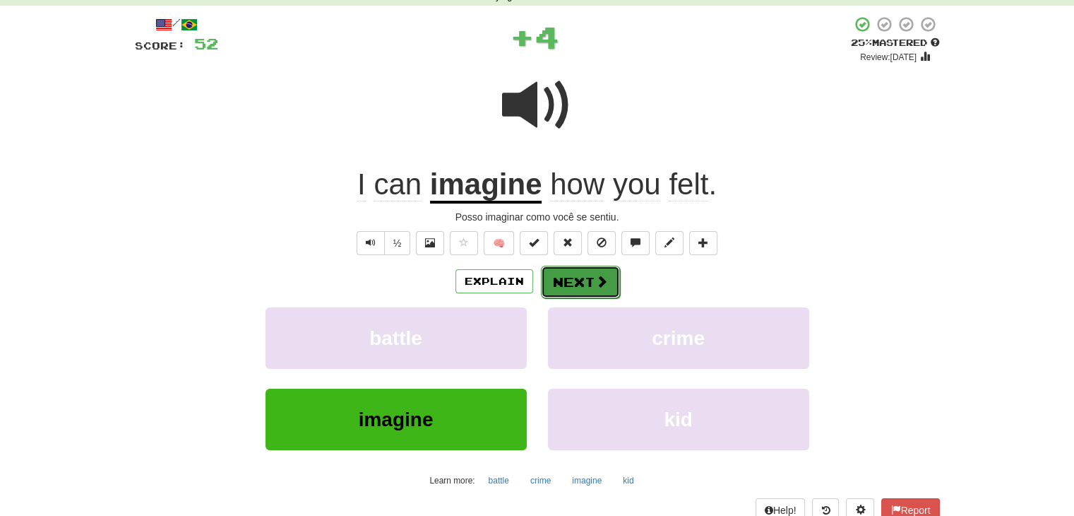
click at [576, 284] on button "Next" at bounding box center [580, 282] width 79 height 32
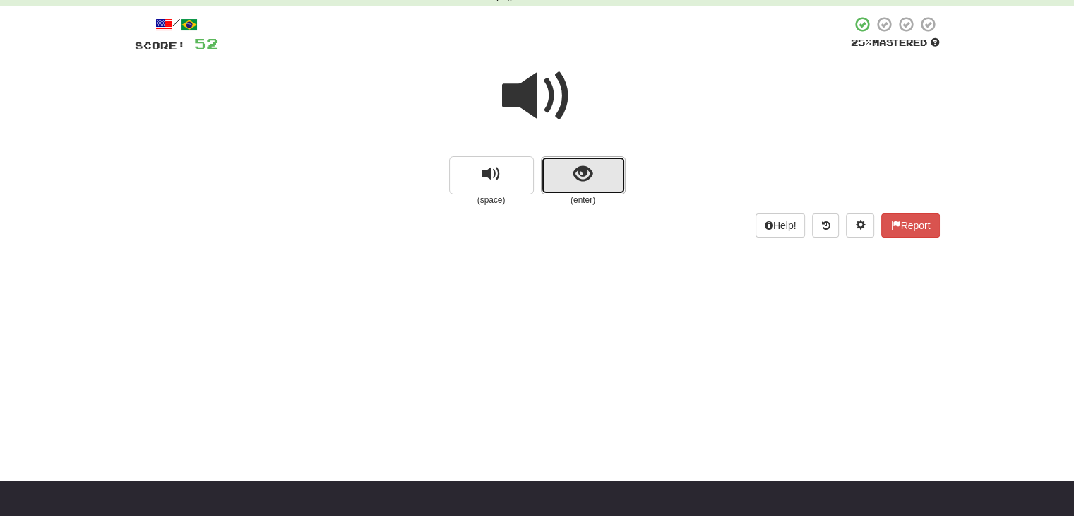
click at [600, 180] on button "show sentence" at bounding box center [583, 175] width 85 height 38
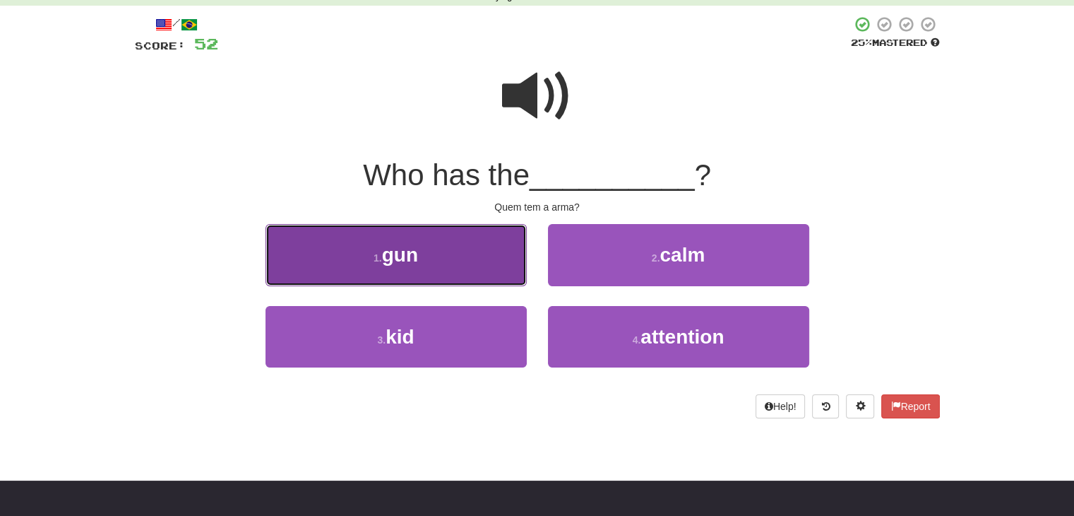
click at [403, 253] on span "gun" at bounding box center [400, 255] width 36 height 22
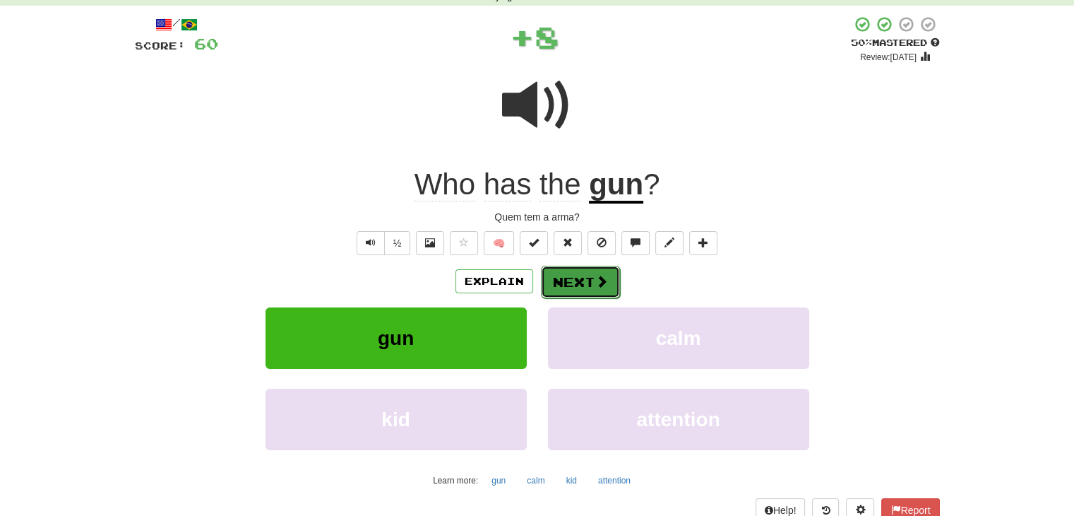
click at [575, 288] on button "Next" at bounding box center [580, 282] width 79 height 32
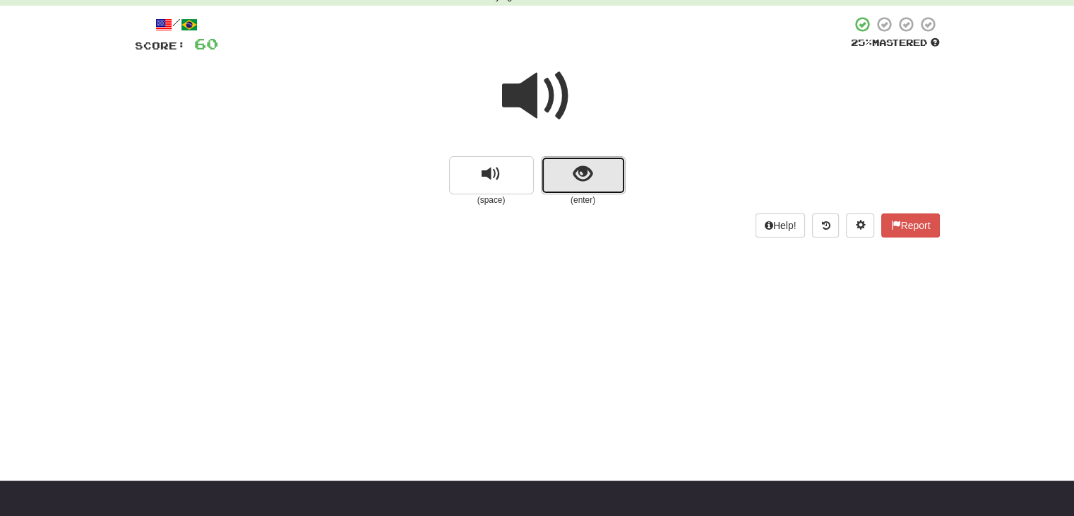
click at [581, 179] on span "show sentence" at bounding box center [582, 174] width 19 height 19
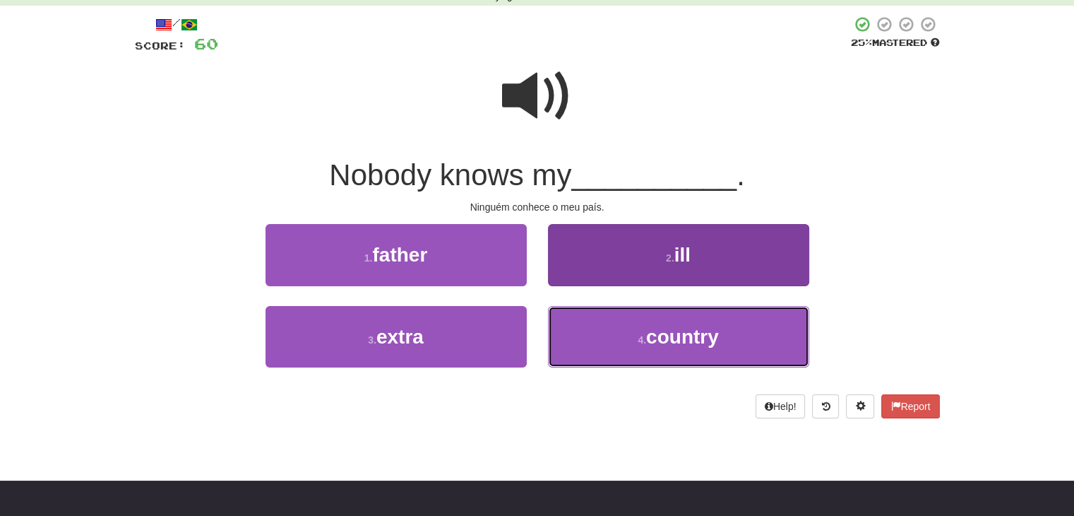
drag, startPoint x: 651, startPoint y: 334, endPoint x: 633, endPoint y: 334, distance: 18.4
click at [651, 334] on span "country" at bounding box center [682, 337] width 73 height 22
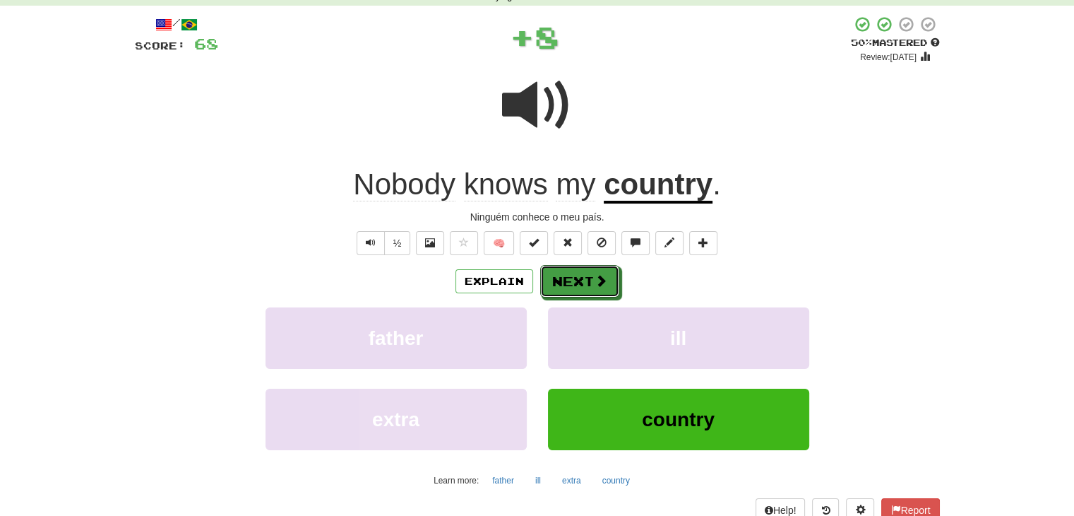
click at [592, 283] on button "Next" at bounding box center [579, 281] width 79 height 32
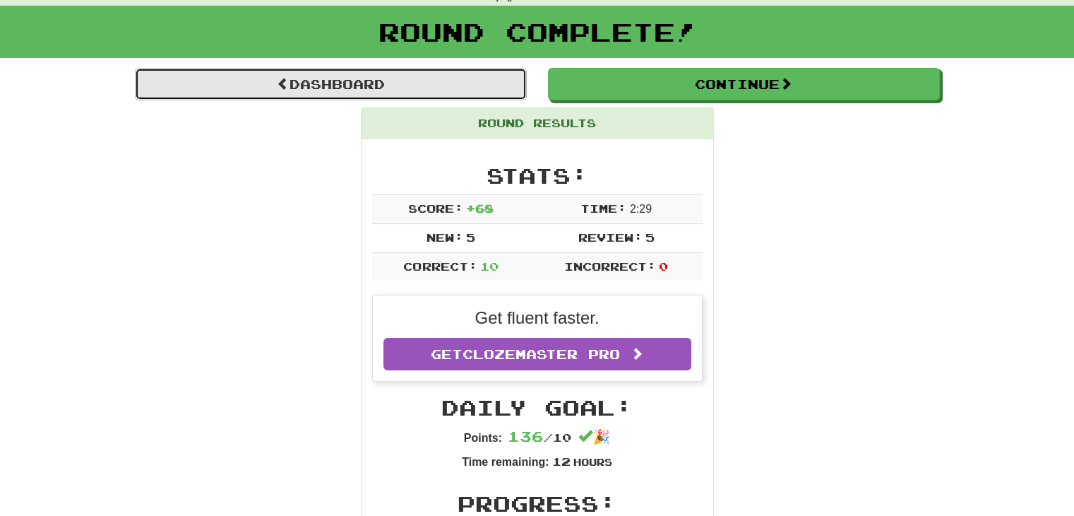
click at [343, 88] on link "Dashboard" at bounding box center [331, 84] width 392 height 32
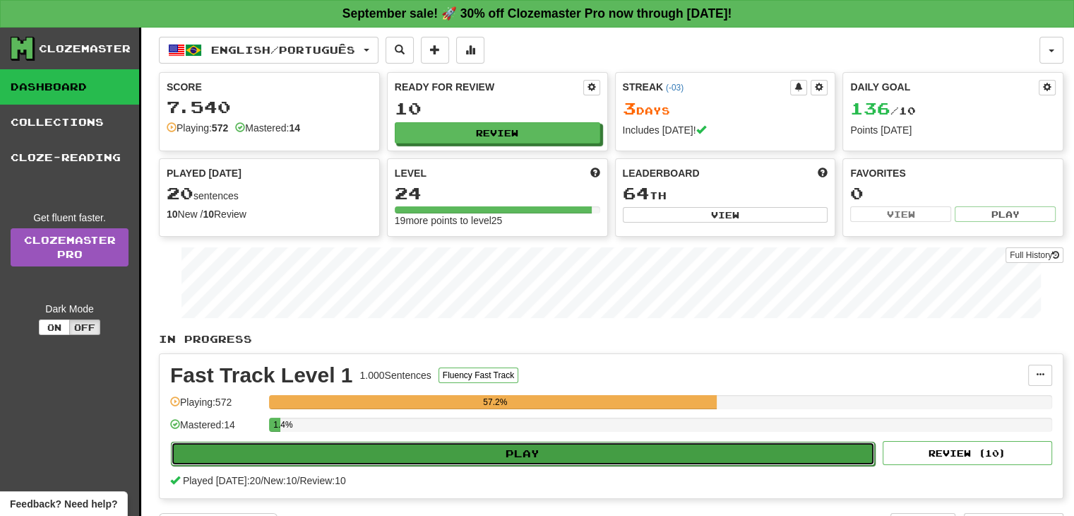
click at [567, 453] on button "Play" at bounding box center [523, 453] width 704 height 24
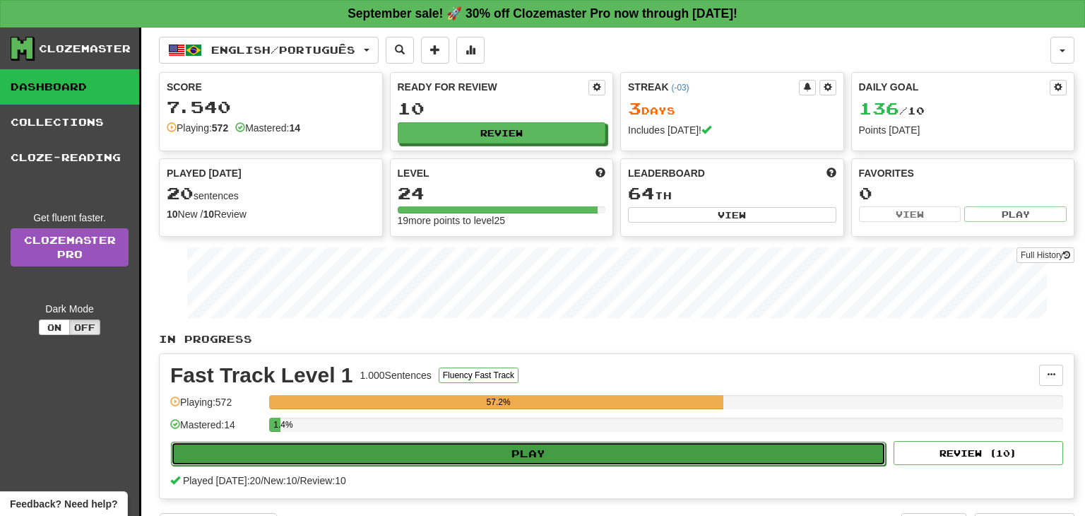
select select "**"
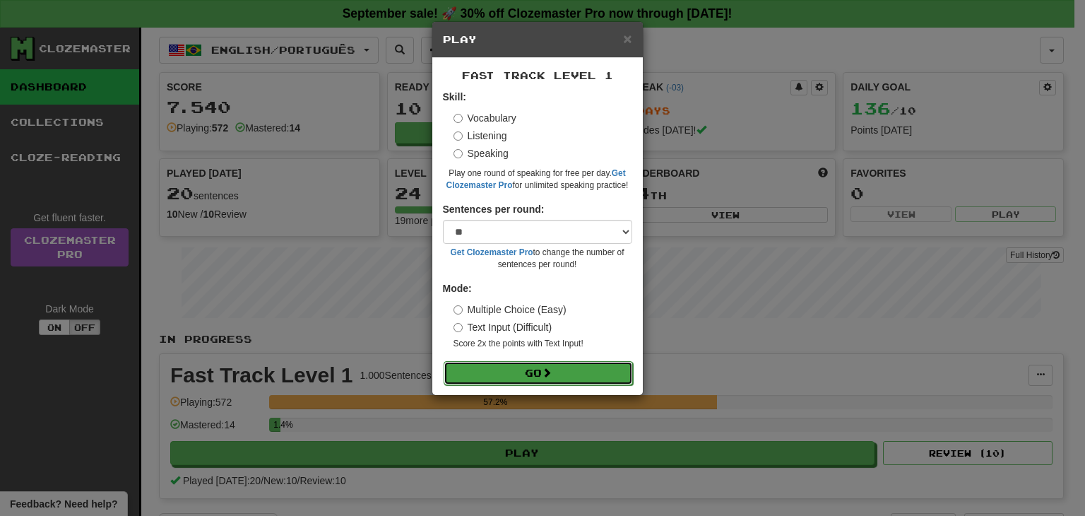
click at [525, 370] on button "Go" at bounding box center [538, 373] width 189 height 24
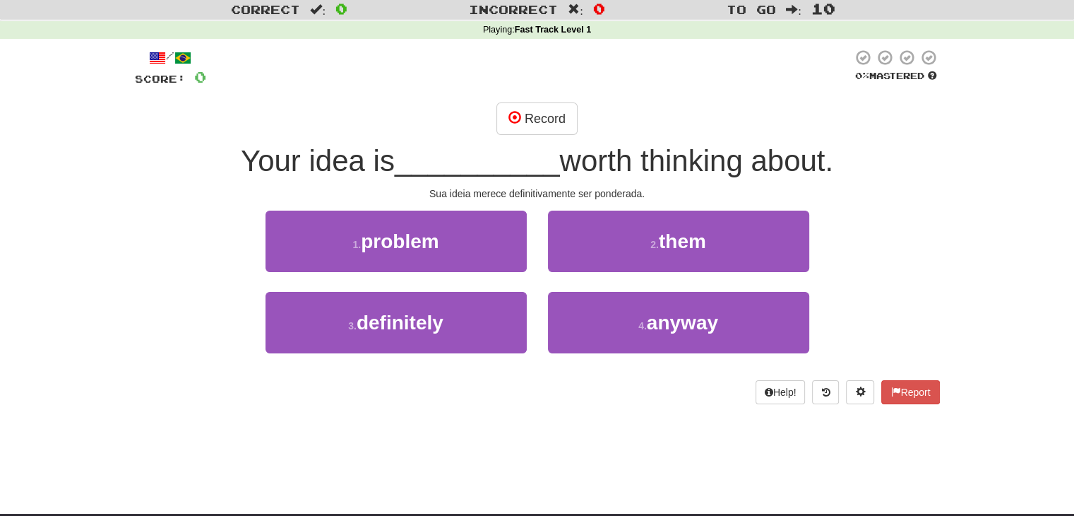
scroll to position [71, 0]
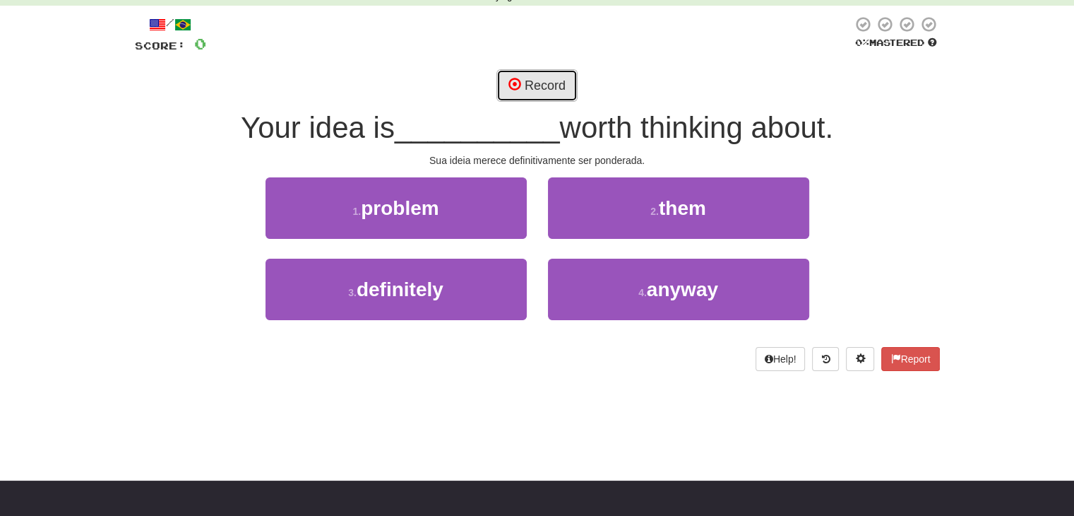
click at [542, 81] on button "Record" at bounding box center [536, 85] width 81 height 32
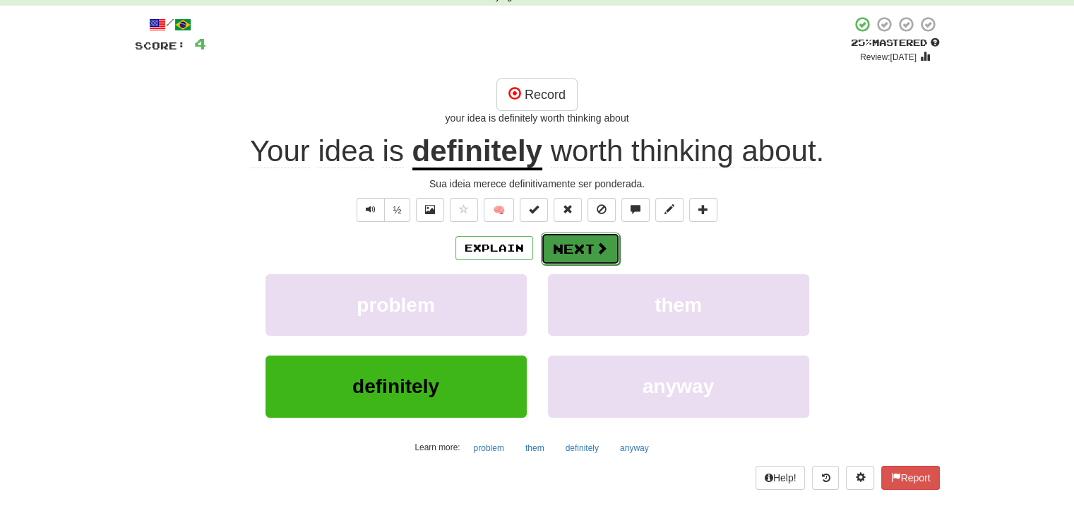
click at [576, 242] on button "Next" at bounding box center [580, 248] width 79 height 32
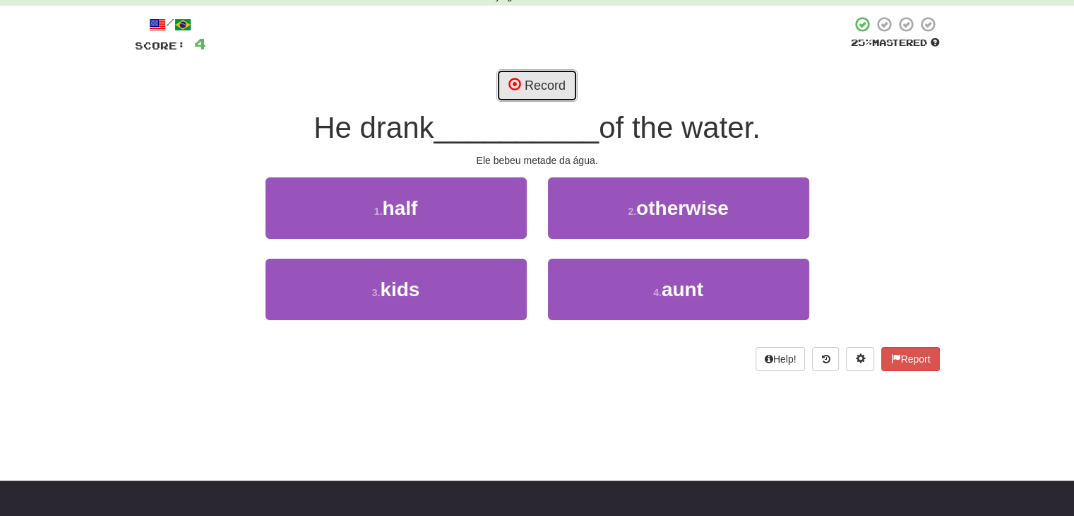
click at [557, 83] on button "Record" at bounding box center [536, 85] width 81 height 32
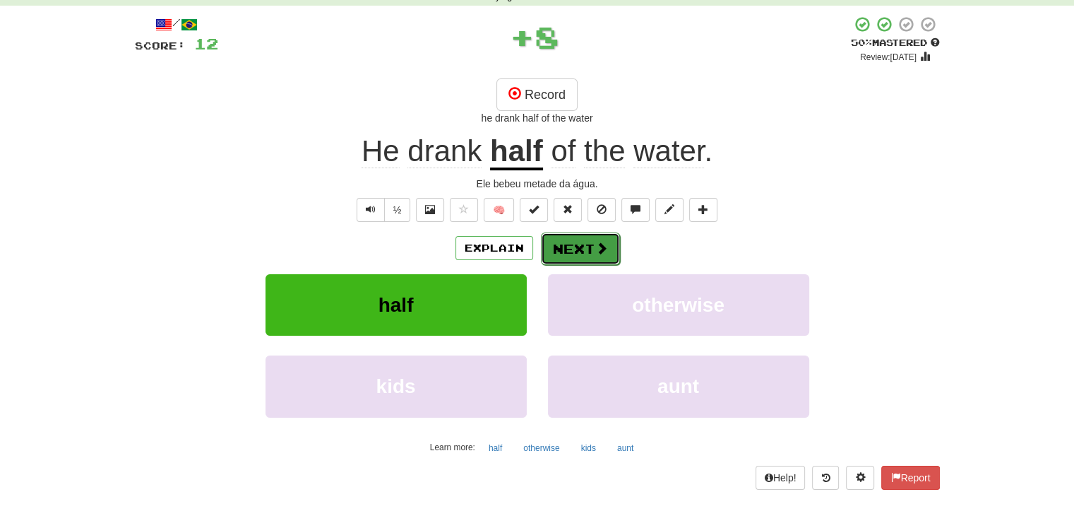
click at [571, 238] on button "Next" at bounding box center [580, 248] width 79 height 32
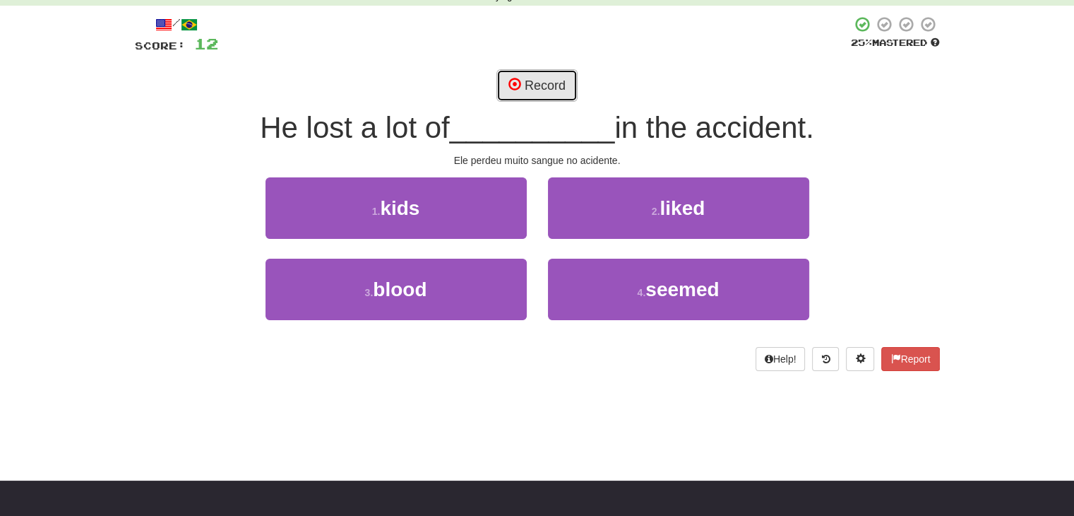
click at [543, 82] on button "Record" at bounding box center [536, 85] width 81 height 32
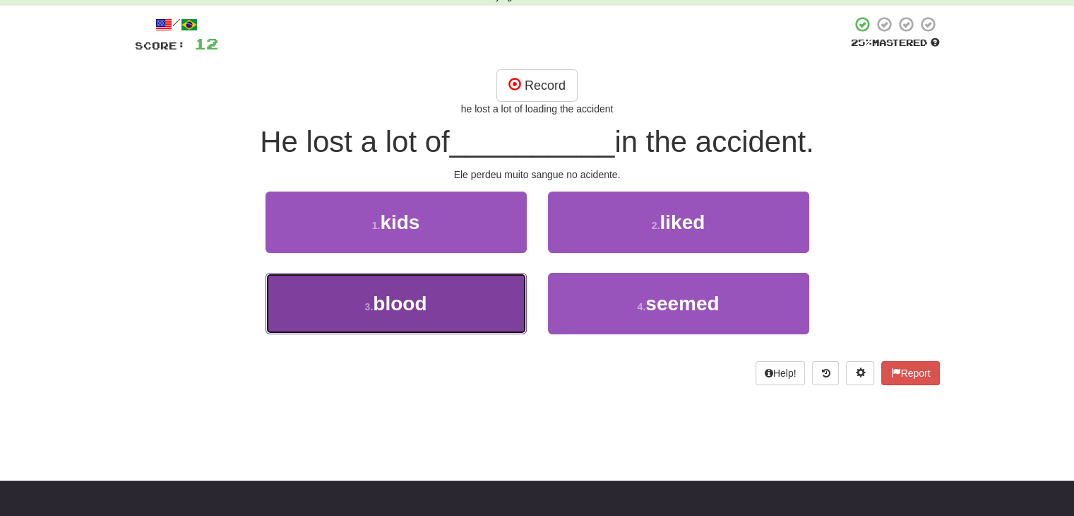
click at [391, 314] on button "3 . blood" at bounding box center [396, 303] width 261 height 61
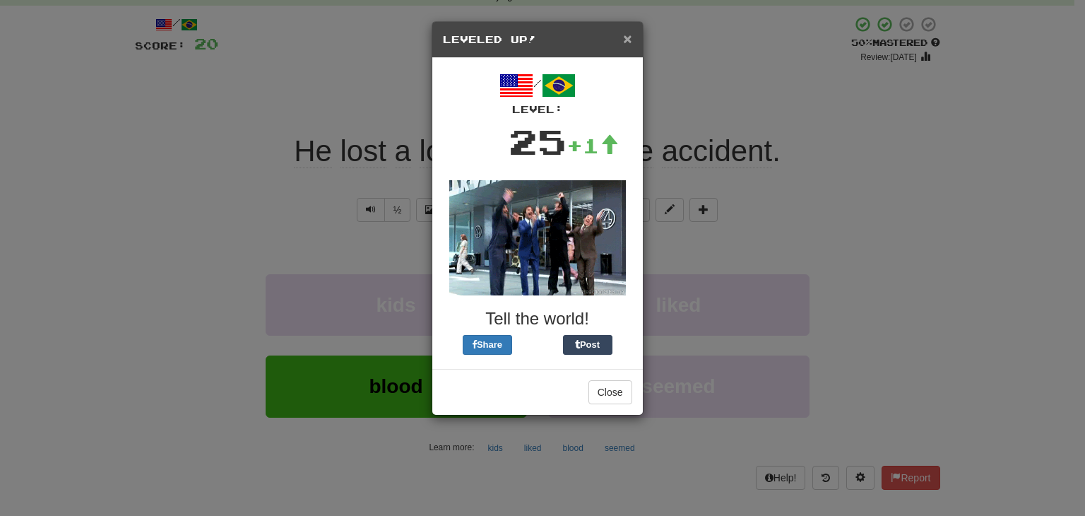
click at [627, 43] on span "×" at bounding box center [627, 38] width 8 height 16
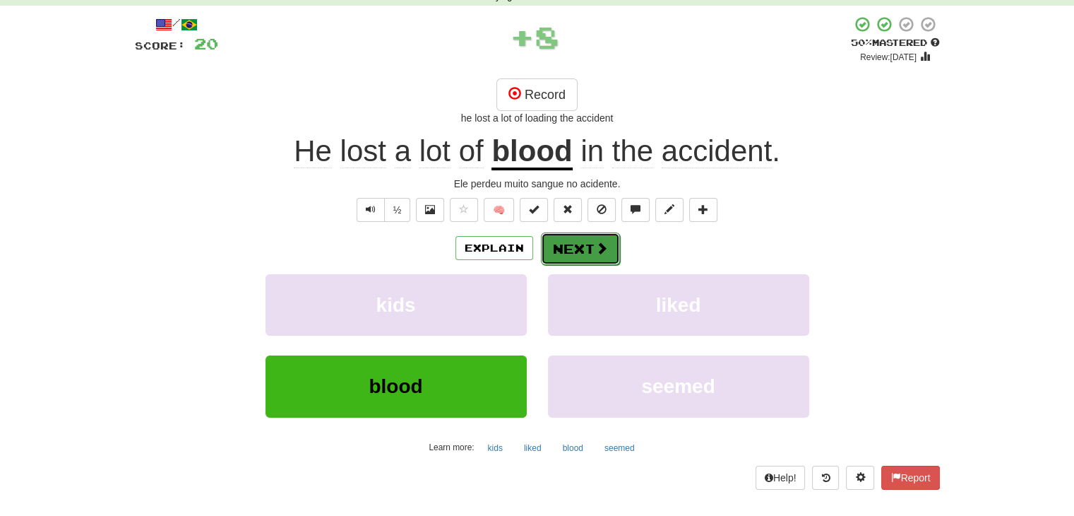
click at [568, 246] on button "Next" at bounding box center [580, 248] width 79 height 32
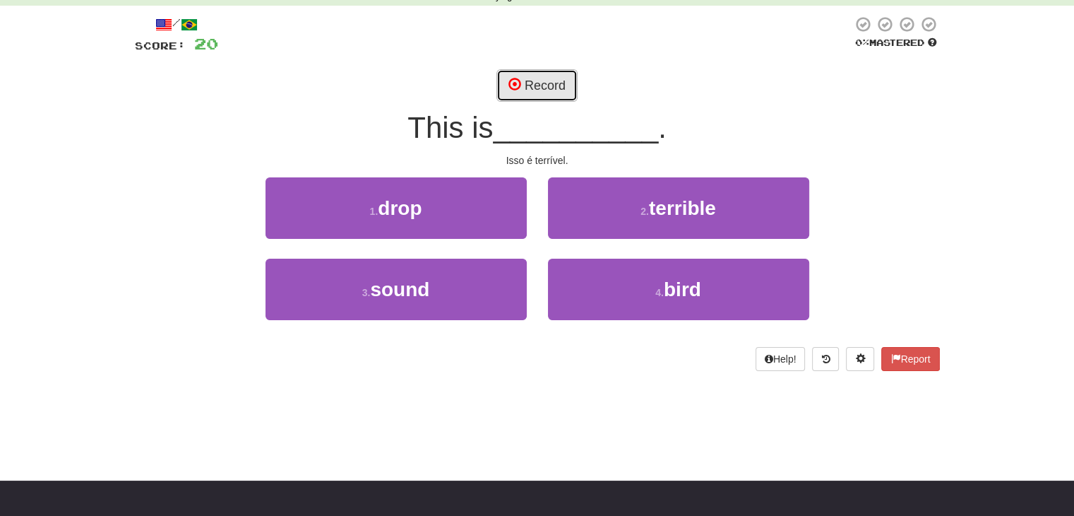
click at [528, 77] on button "Record" at bounding box center [536, 85] width 81 height 32
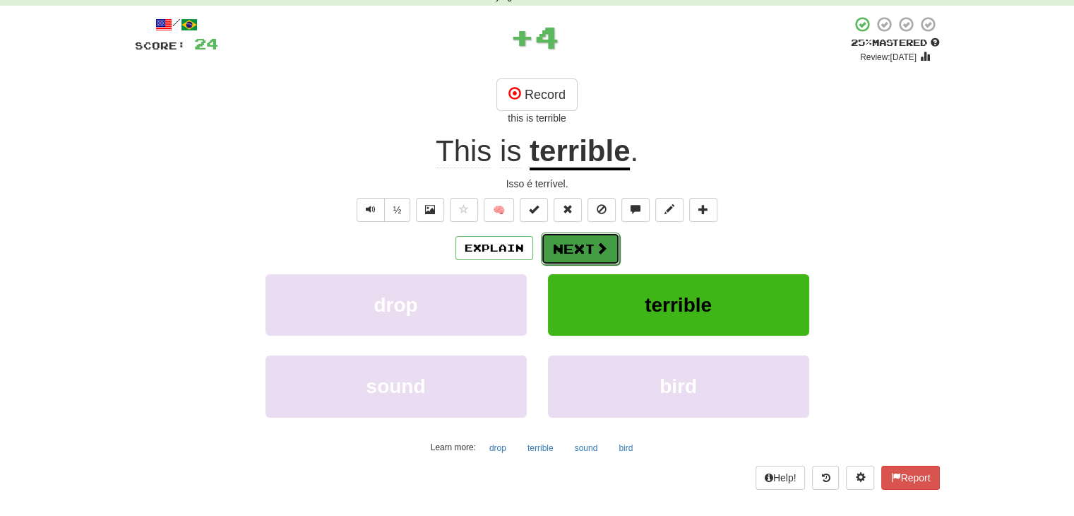
click at [583, 246] on button "Next" at bounding box center [580, 248] width 79 height 32
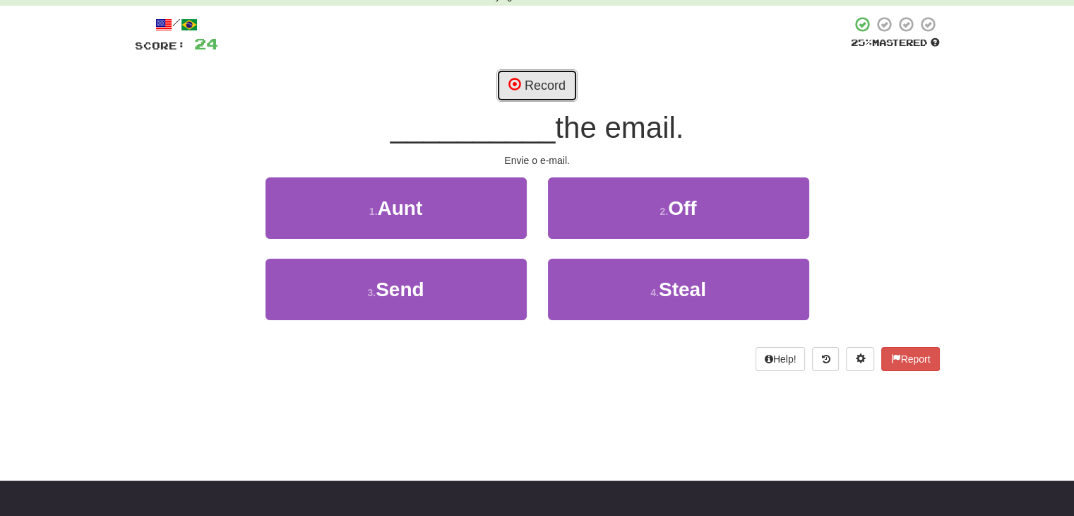
click at [528, 77] on button "Record" at bounding box center [536, 85] width 81 height 32
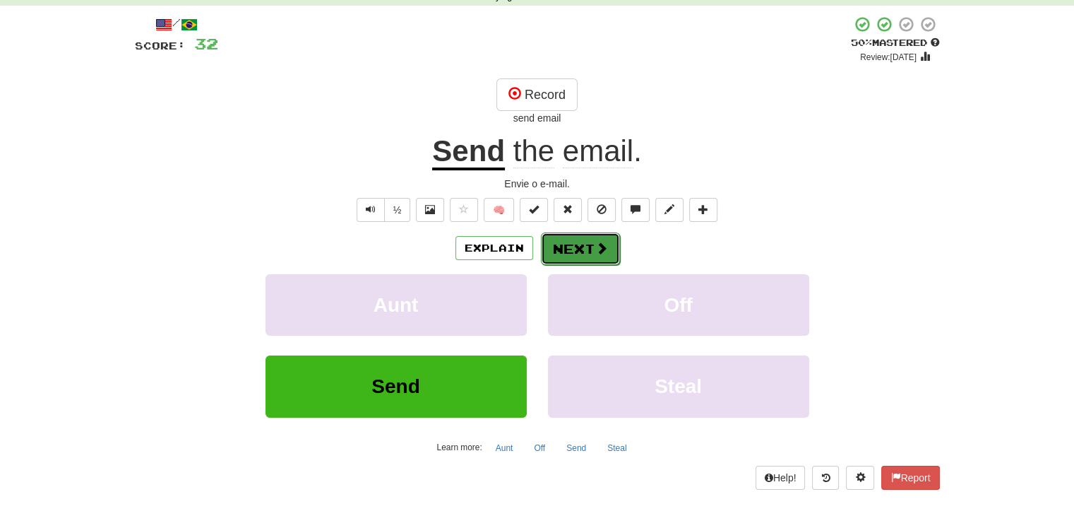
click at [583, 249] on button "Next" at bounding box center [580, 248] width 79 height 32
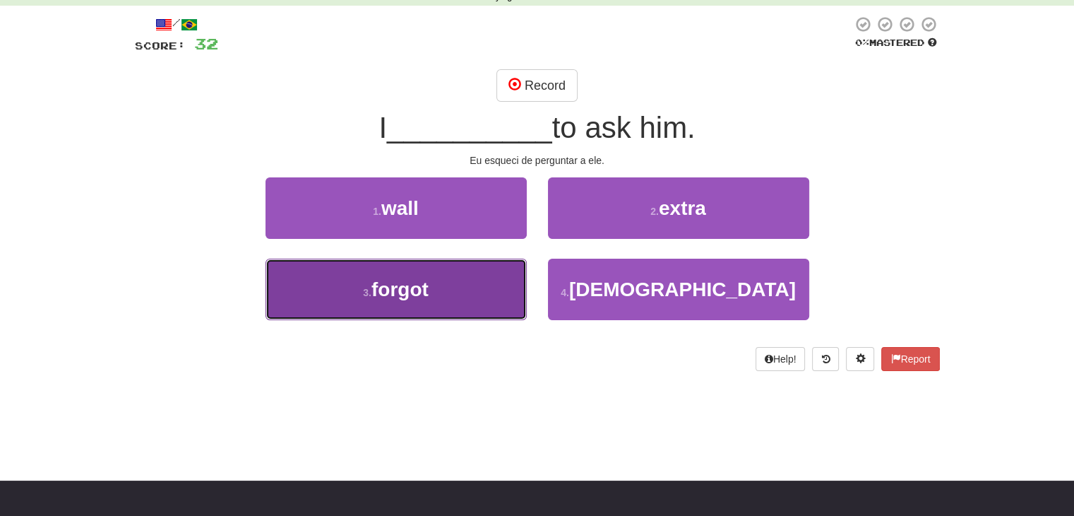
click at [429, 288] on span "forgot" at bounding box center [399, 289] width 57 height 22
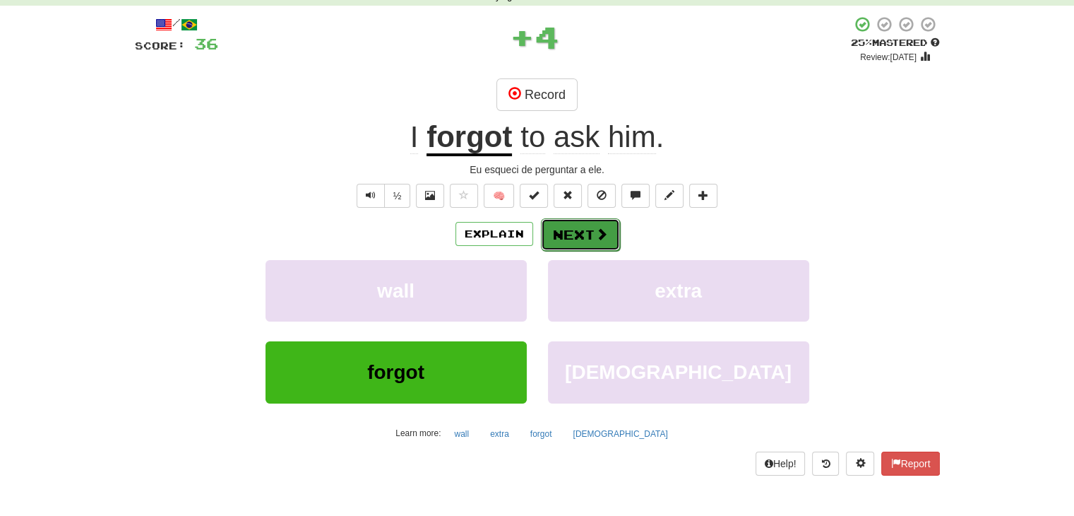
click at [570, 225] on button "Next" at bounding box center [580, 234] width 79 height 32
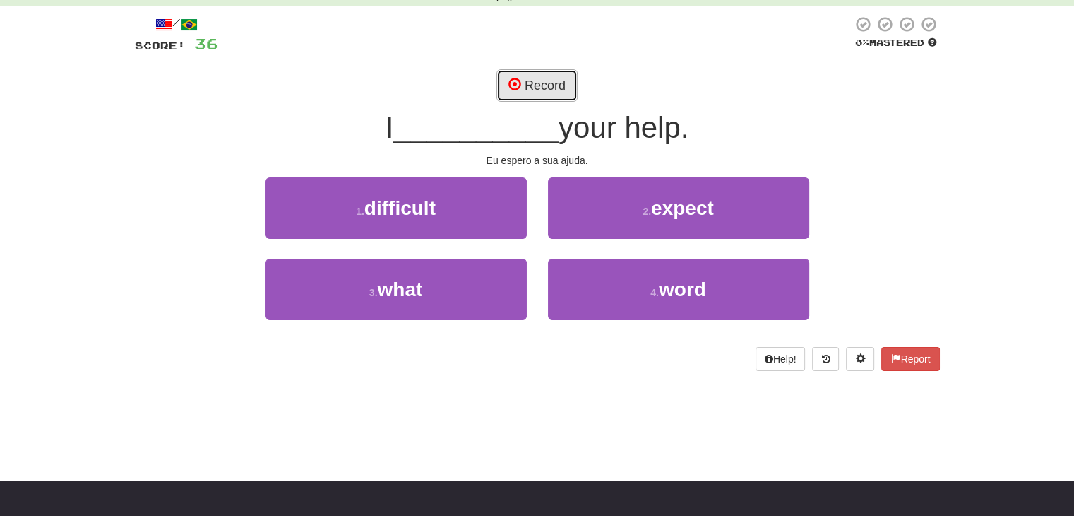
click at [543, 85] on button "Record" at bounding box center [536, 85] width 81 height 32
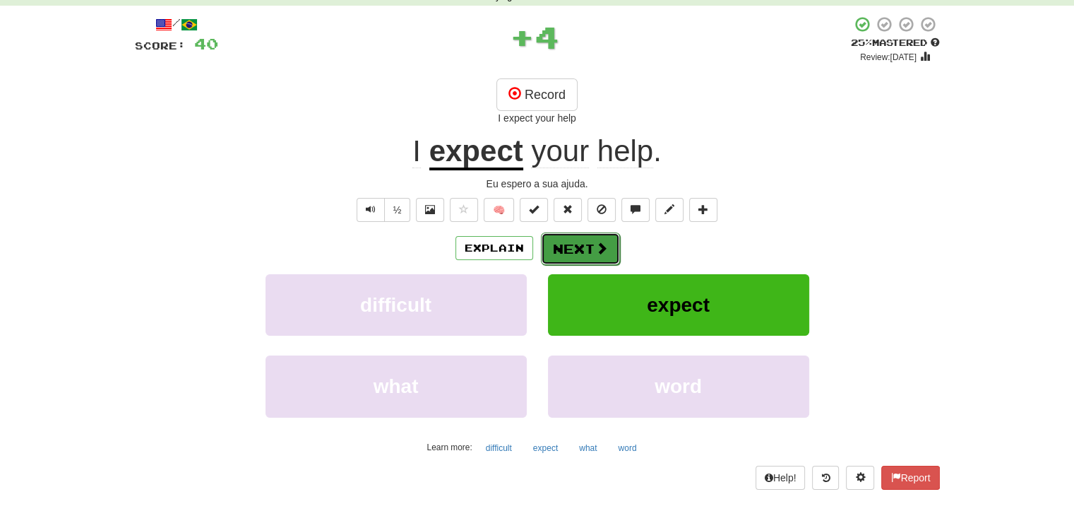
click at [581, 245] on button "Next" at bounding box center [580, 248] width 79 height 32
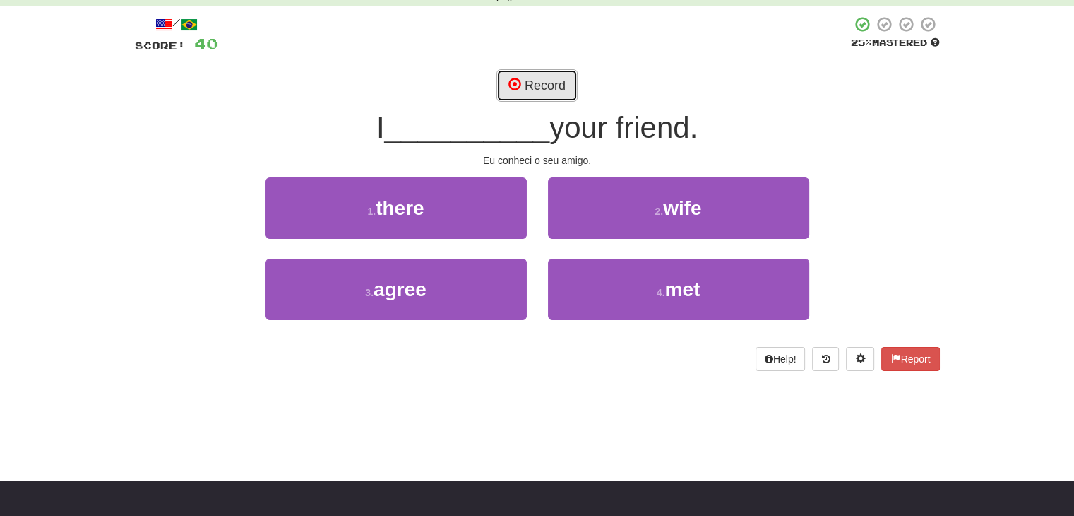
click at [525, 83] on button "Record" at bounding box center [536, 85] width 81 height 32
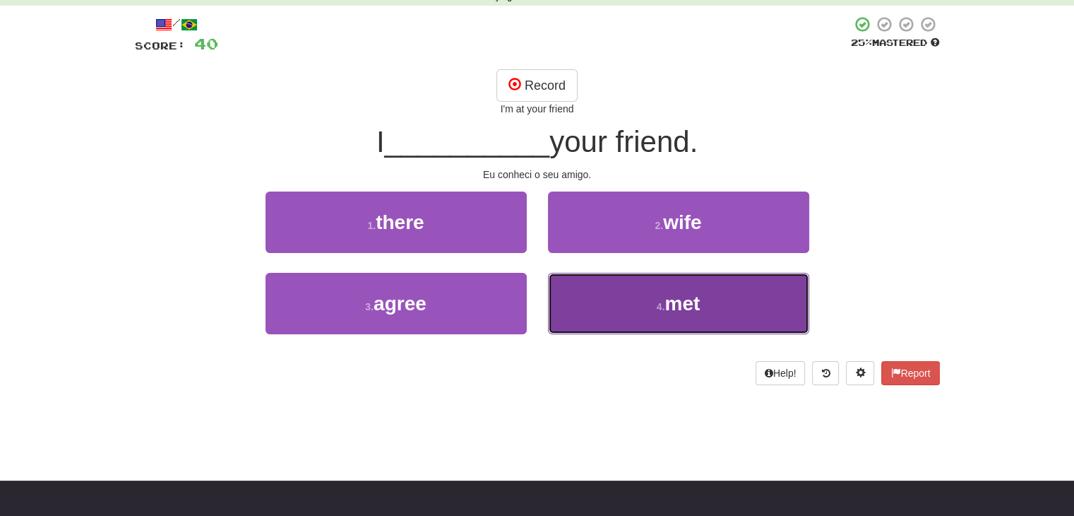
click at [676, 307] on span "met" at bounding box center [682, 303] width 35 height 22
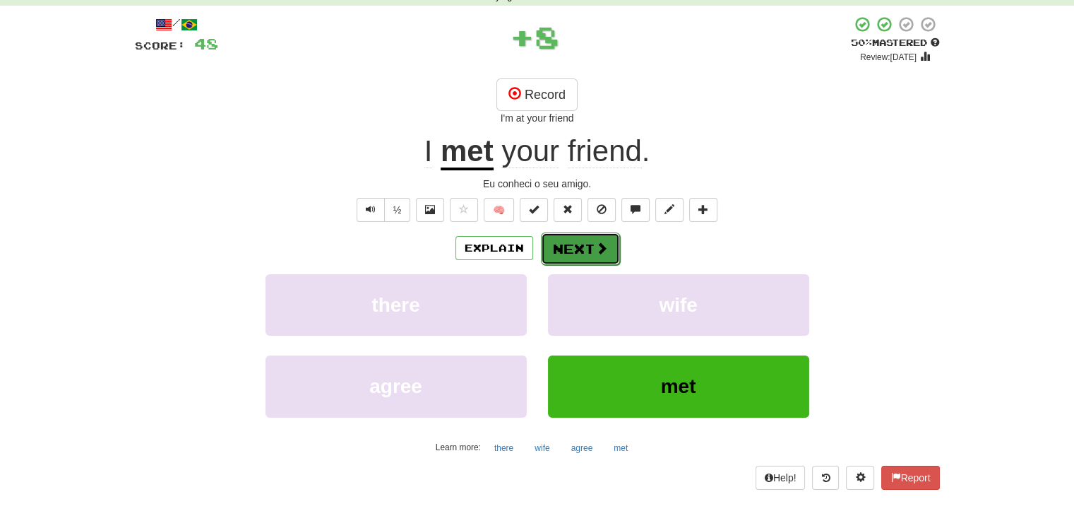
click at [582, 249] on button "Next" at bounding box center [580, 248] width 79 height 32
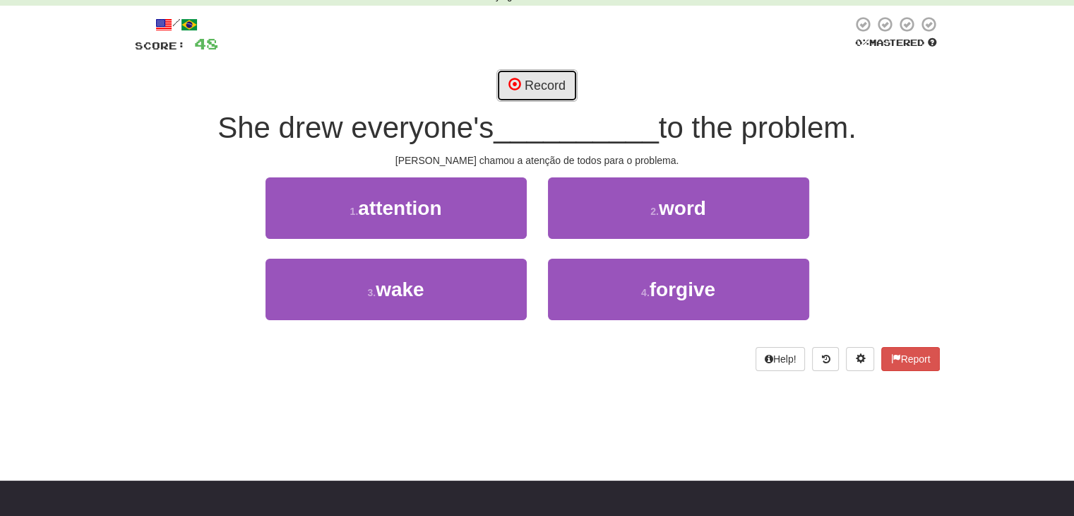
click at [532, 77] on button "Record" at bounding box center [536, 85] width 81 height 32
click at [534, 94] on button "Record" at bounding box center [536, 85] width 81 height 32
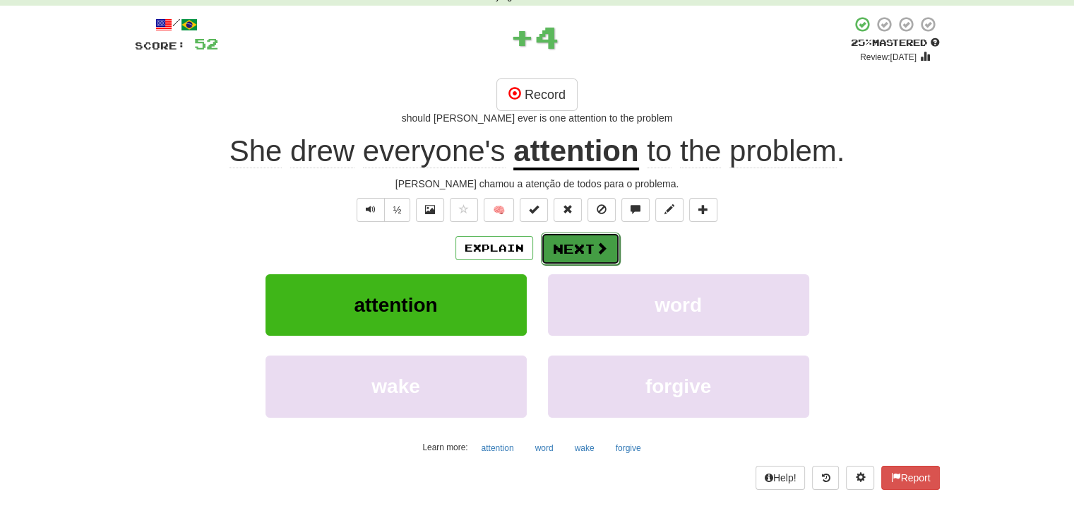
click at [585, 243] on button "Next" at bounding box center [580, 248] width 79 height 32
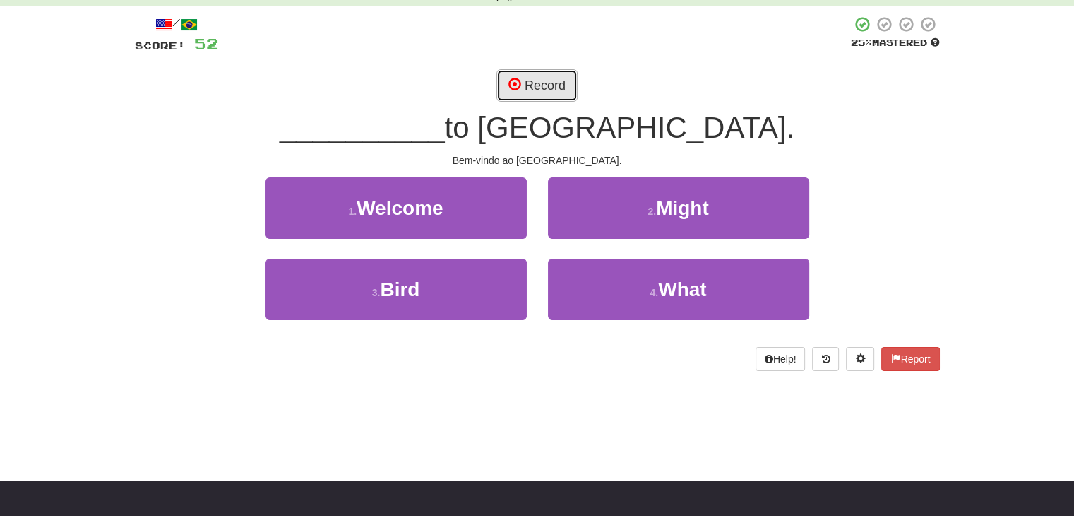
click at [547, 83] on button "Record" at bounding box center [536, 85] width 81 height 32
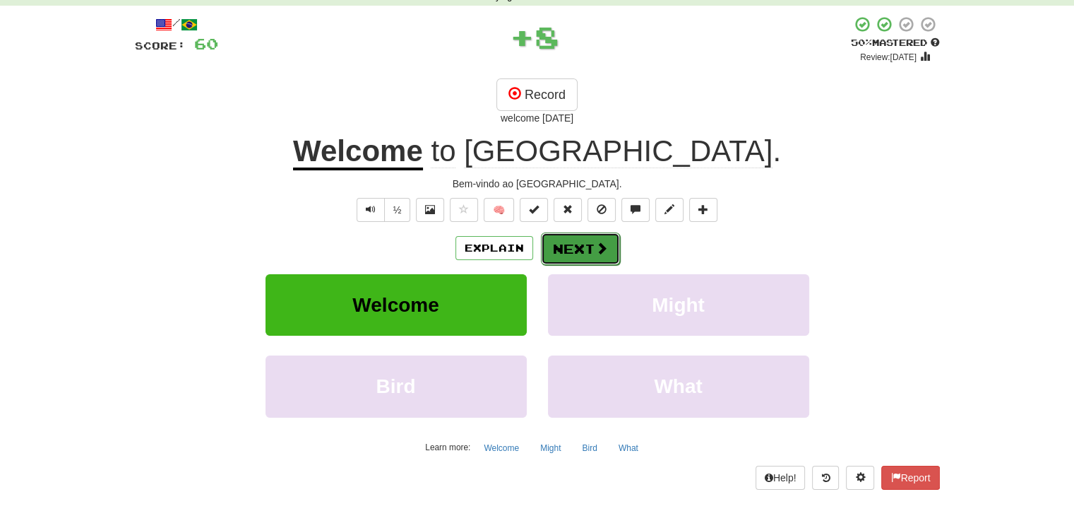
click at [590, 248] on button "Next" at bounding box center [580, 248] width 79 height 32
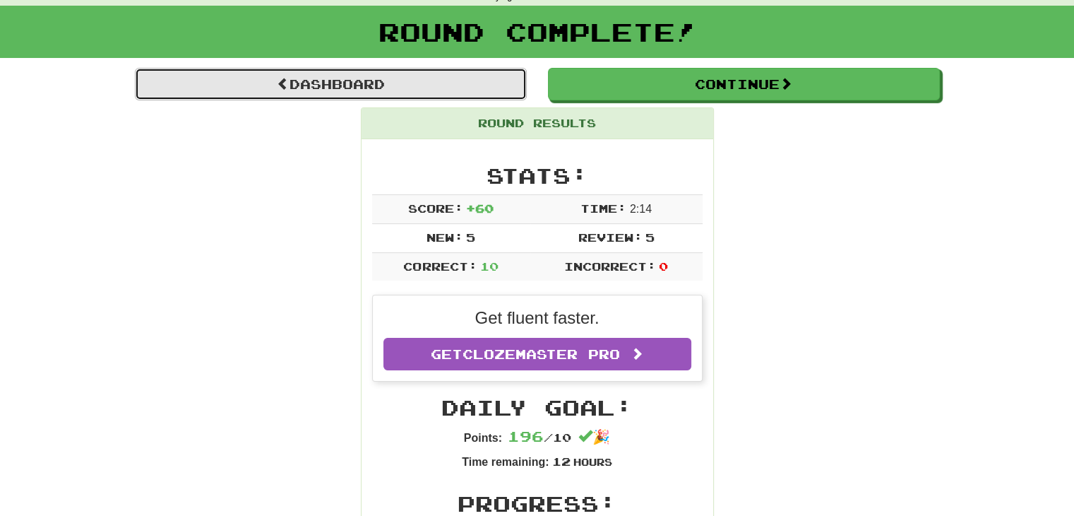
click at [348, 89] on link "Dashboard" at bounding box center [331, 84] width 392 height 32
